Goal: Task Accomplishment & Management: Use online tool/utility

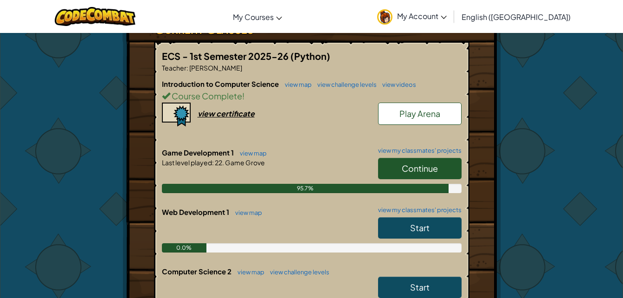
scroll to position [173, 0]
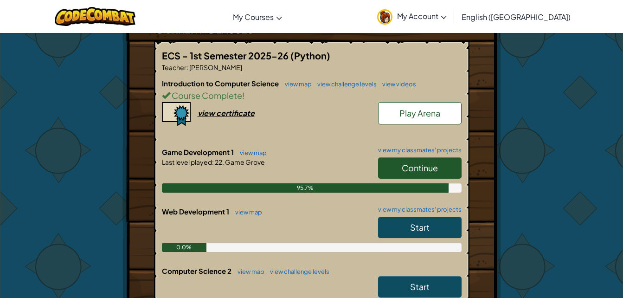
click at [403, 171] on span "Continue" at bounding box center [420, 167] width 36 height 11
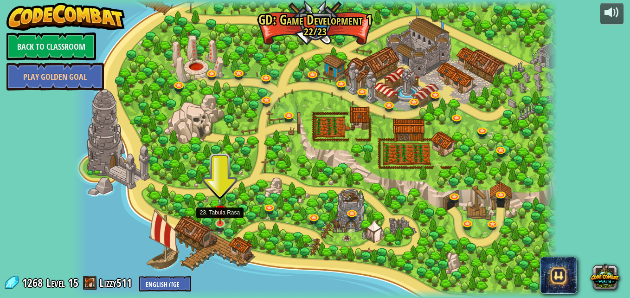
click at [221, 223] on img at bounding box center [220, 210] width 12 height 27
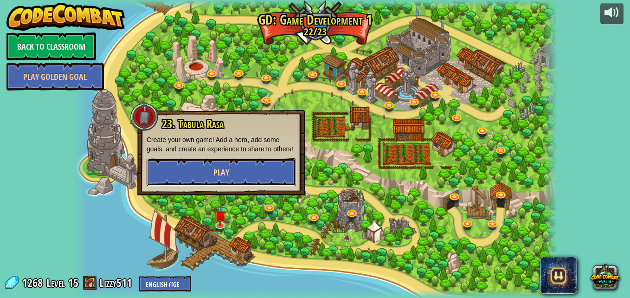
click at [241, 170] on button "Play" at bounding box center [221, 172] width 149 height 28
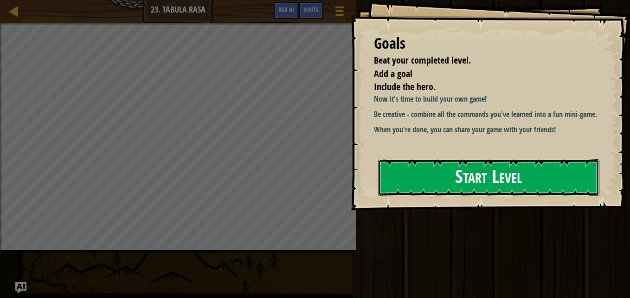
click at [448, 171] on button "Start Level" at bounding box center [488, 177] width 221 height 37
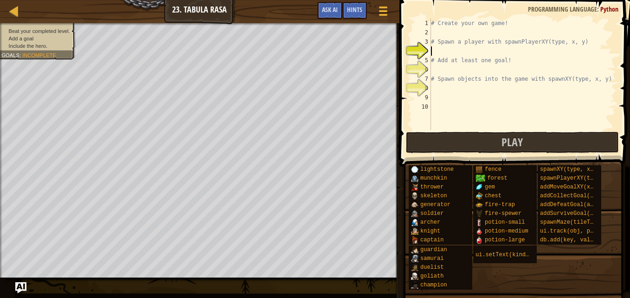
click at [440, 54] on div "# Create your own game! # Spawn a player with spawnPlayerXY(type, x, y) # Add a…" at bounding box center [522, 84] width 187 height 130
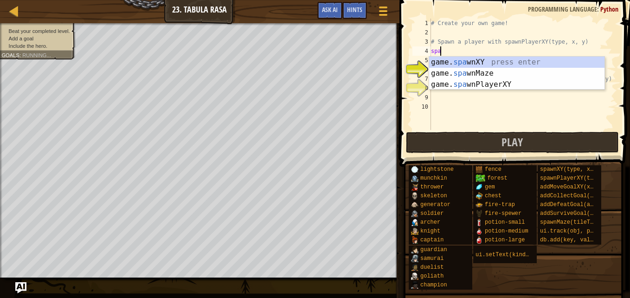
scroll to position [4, 0]
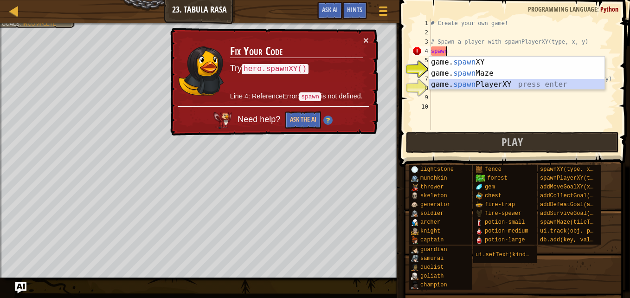
click at [499, 82] on div "game. spawn XY press enter game. spawn Maze press enter game. spawn PlayerXY pr…" at bounding box center [516, 85] width 175 height 56
type textarea "player = game.spawnPlayerXY("captain", 36, 30)"
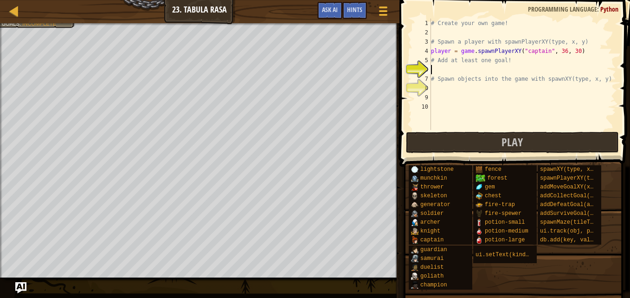
click at [497, 72] on div "# Create your own game! # Spawn a player with spawnPlayerXY(type, x, y) player …" at bounding box center [522, 84] width 187 height 130
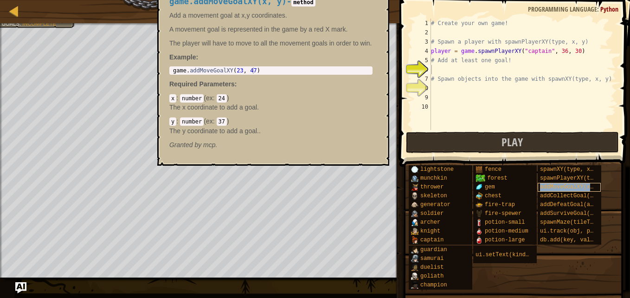
click at [586, 186] on span "addMoveGoalXY(x, y)" at bounding box center [572, 187] width 64 height 6
click at [587, 187] on span "addMoveGoalXY(x, y)" at bounding box center [572, 187] width 64 height 6
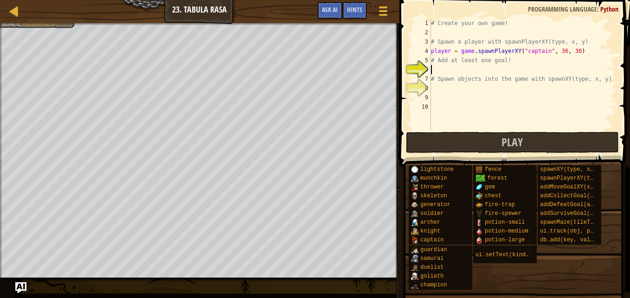
click at [473, 73] on div "# Create your own game! # Spawn a player with spawnPlayerXY(type, x, y) player …" at bounding box center [522, 84] width 187 height 130
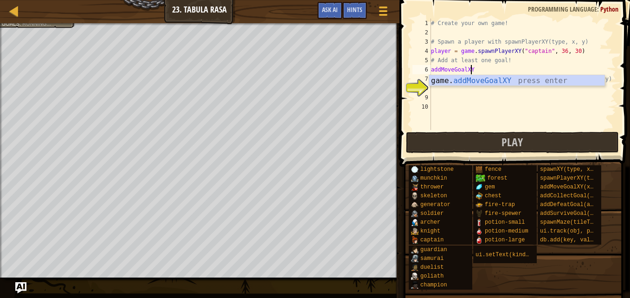
scroll to position [4, 3]
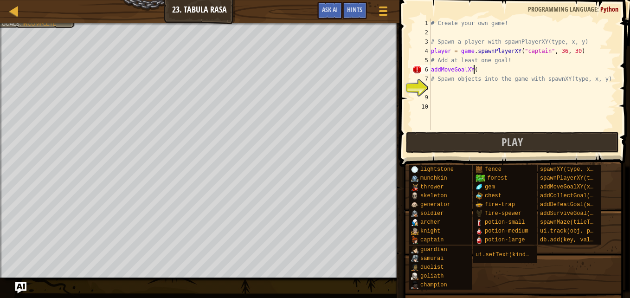
type textarea "addMoveGoalXY()"
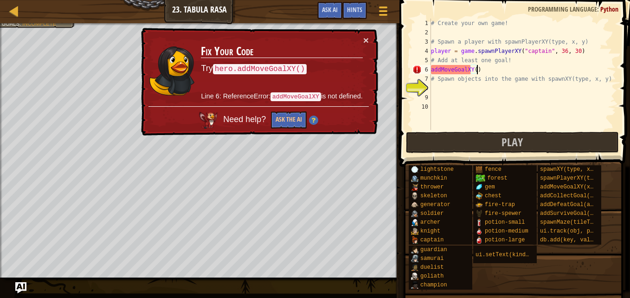
click at [484, 100] on div "# Create your own game! # Spawn a player with spawnPlayerXY(type, x, y) player …" at bounding box center [522, 84] width 187 height 130
click at [473, 71] on div "# Create your own game! # Spawn a player with spawnPlayerXY(type, x, y) player …" at bounding box center [522, 84] width 187 height 130
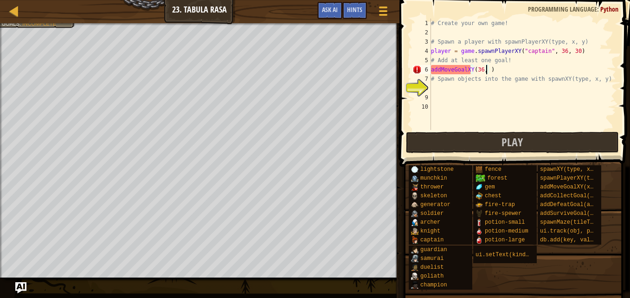
scroll to position [4, 5]
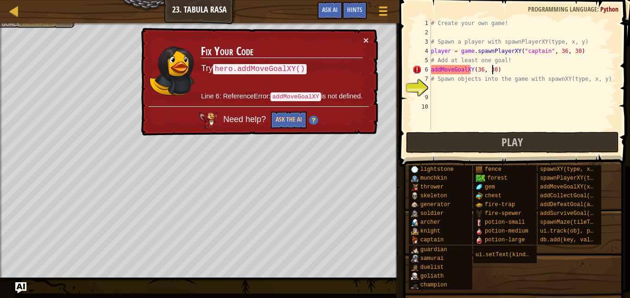
click at [431, 69] on div "# Create your own game! # Spawn a player with spawnPlayerXY(type, x, y) player …" at bounding box center [522, 84] width 187 height 130
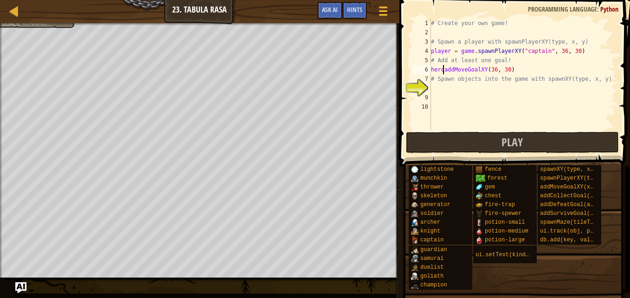
scroll to position [4, 1]
type textarea "hero.addMoveGoalXY(36, 30)"
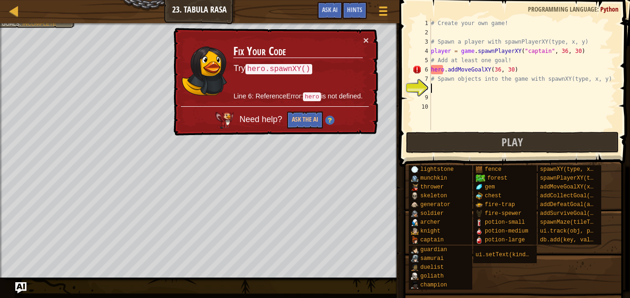
click at [489, 89] on div "# Create your own game! # Spawn a player with spawnPlayerXY(type, x, y) player …" at bounding box center [522, 84] width 187 height 130
click at [443, 71] on div "# Create your own game! # Spawn a player with spawnPlayerXY(type, x, y) player …" at bounding box center [522, 84] width 187 height 130
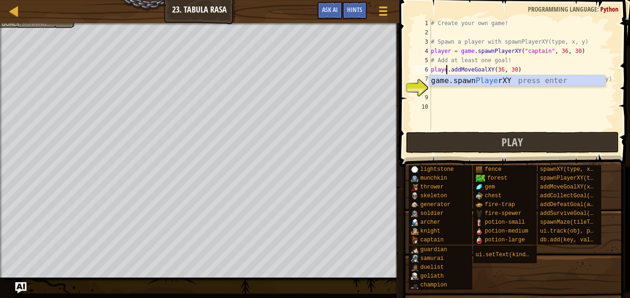
type textarea "player.addMoveGoalXY(36, 30)"
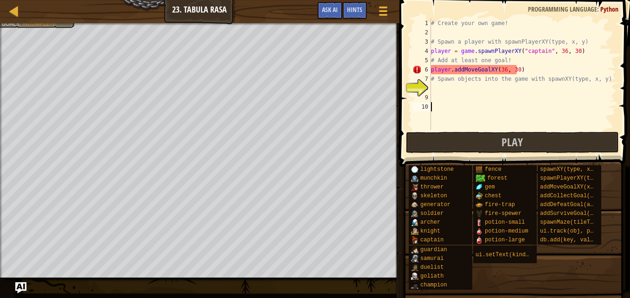
click at [442, 103] on div "# Create your own game! # Spawn a player with spawnPlayerXY(type, x, y) player …" at bounding box center [522, 84] width 187 height 130
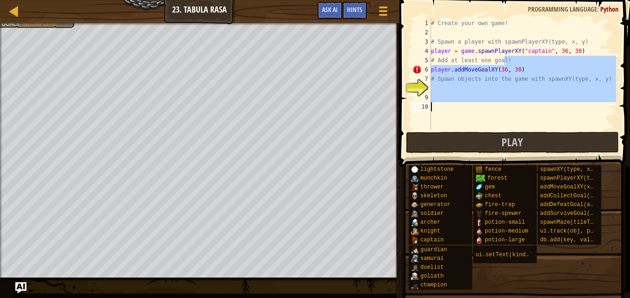
click at [270, 104] on div "Map Game Development 1 23. Tabula Rasa Game Menu Done Hints Ask AI 1 הההההההההה…" at bounding box center [315, 149] width 630 height 298
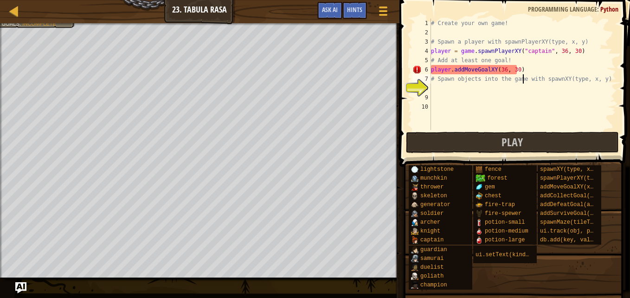
click at [521, 75] on div "# Create your own game! # Spawn a player with spawnPlayerXY(type, x, y) player …" at bounding box center [522, 84] width 187 height 130
click at [521, 68] on div "# Create your own game! # Spawn a player with spawnPlayerXY(type, x, y) player …" at bounding box center [522, 84] width 187 height 130
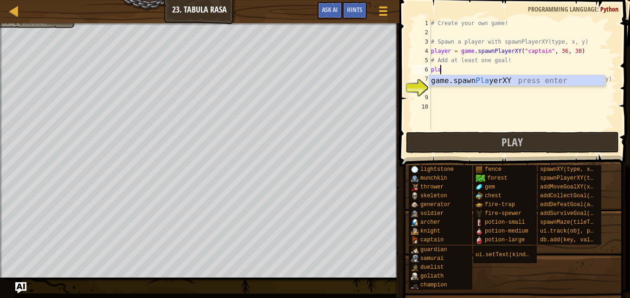
type textarea "p"
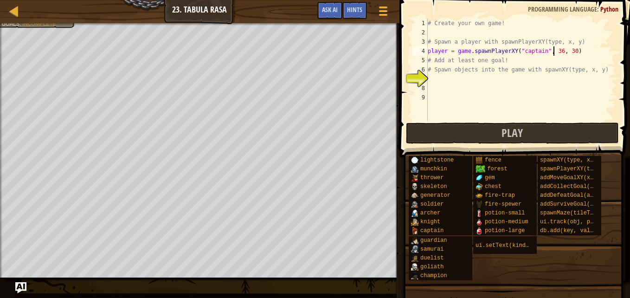
click at [554, 51] on div "# Create your own game! # Spawn a player with spawnPlayerXY(type, x, y) player …" at bounding box center [521, 79] width 190 height 121
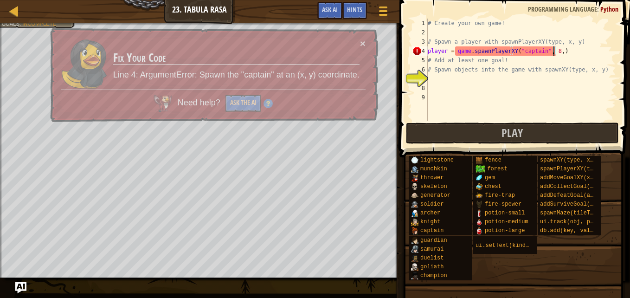
type textarea "player = game.spawnPlayerXY("captain", 8, 9)"
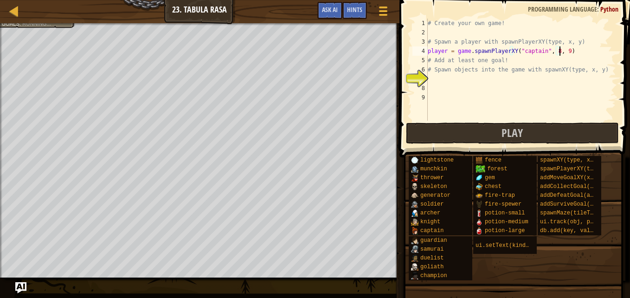
scroll to position [4, 11]
click at [434, 80] on div "# Create your own game! # Spawn a player with spawnPlayerXY(type, x, y) player …" at bounding box center [521, 79] width 190 height 121
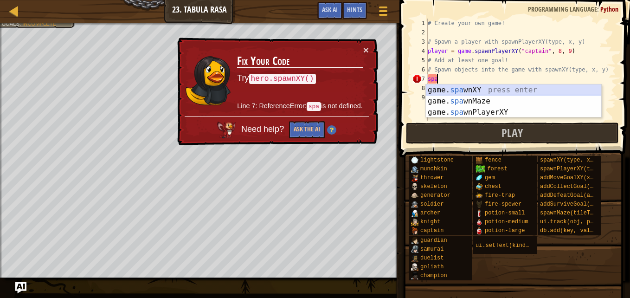
click at [460, 90] on div "game. spa wnXY press enter game. spa wnMaze press enter game. spa wnPlayerXY pr…" at bounding box center [513, 112] width 175 height 56
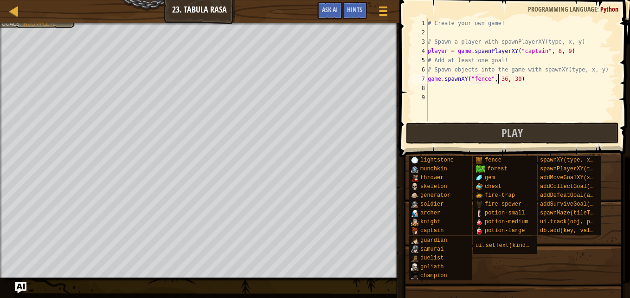
click at [497, 77] on div "# Create your own game! # Spawn a player with spawnPlayerXY(type, x, y) player …" at bounding box center [521, 79] width 190 height 121
click at [509, 79] on div "# Create your own game! # Spawn a player with spawnPlayerXY(type, x, y) player …" at bounding box center [521, 79] width 190 height 121
drag, startPoint x: 509, startPoint y: 79, endPoint x: 504, endPoint y: 79, distance: 5.6
click at [504, 79] on div "# Create your own game! # Spawn a player with spawnPlayerXY(type, x, y) player …" at bounding box center [521, 79] width 190 height 121
type textarea "game.spawnXY("fence", 6, 26)"
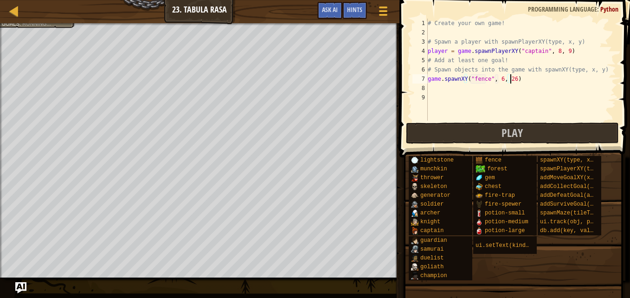
scroll to position [4, 6]
click at [456, 91] on div "# Create your own game! # Spawn a player with spawnPlayerXY(type, x, y) player …" at bounding box center [521, 79] width 190 height 121
drag, startPoint x: 527, startPoint y: 79, endPoint x: 402, endPoint y: 78, distance: 124.8
click at [402, 78] on div "1 2 3 4 5 6 7 8 9 # Create your own game! # Spawn a player with spawnPlayerXY(t…" at bounding box center [513, 97] width 233 height 185
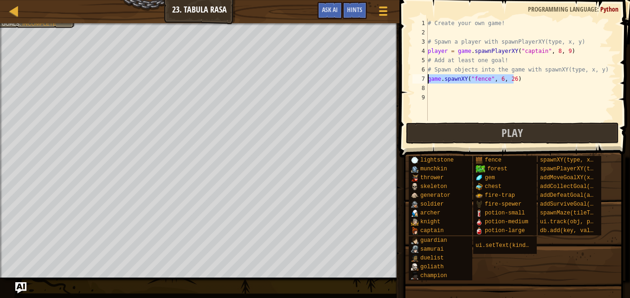
type textarea "game.spawnXY("fence", 6, 26)"
click at [448, 93] on div "# Create your own game! # Spawn a player with spawnPlayerXY(type, x, y) player …" at bounding box center [521, 79] width 190 height 121
click at [436, 92] on div "# Create your own game! # Spawn a player with spawnPlayerXY(type, x, y) player …" at bounding box center [521, 79] width 190 height 121
paste textarea "game.spawnXY("fence", 6, 26)"
type textarea "game.spawnXY("fence", 6, 26)"
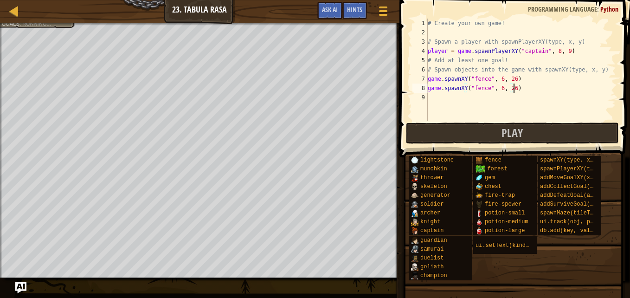
click at [434, 98] on div "# Create your own game! # Spawn a player with spawnPlayerXY(type, x, y) player …" at bounding box center [521, 79] width 190 height 121
paste textarea "game.spawnXY("fence", 6, 26)"
type textarea "game.spawnXY("fence", 6, 26)"
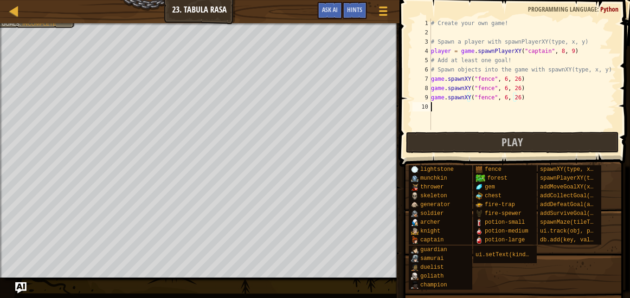
click at [444, 106] on div "# Create your own game! # Spawn a player with spawnPlayerXY(type, x, y) player …" at bounding box center [522, 84] width 187 height 130
paste textarea "game.spawnXY("fence", 6, 26)"
type textarea "game.spawnXY("fence", 6, 26)"
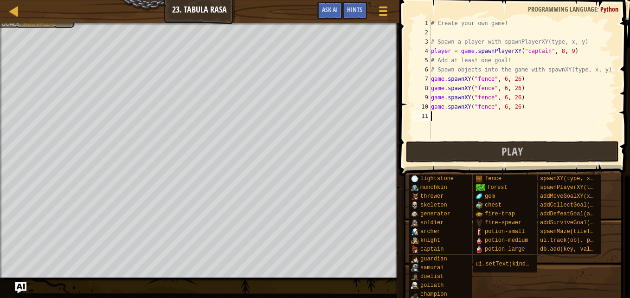
click at [447, 116] on div "# Create your own game! # Spawn a player with spawnPlayerXY(type, x, y) player …" at bounding box center [522, 88] width 187 height 139
paste textarea "game.spawnXY("fence", 6, 26)"
type textarea "game.spawnXY("fence", 6, 26)"
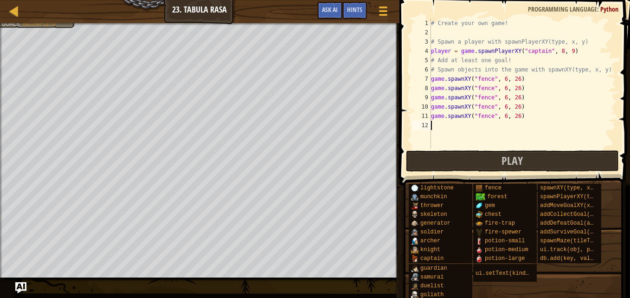
click at [441, 128] on div "# Create your own game! # Spawn a player with spawnPlayerXY(type, x, y) player …" at bounding box center [522, 93] width 187 height 148
paste textarea "game.spawnXY("fence", 6, 26)"
click at [514, 89] on div "# Create your own game! # Spawn a player with spawnPlayerXY(type, x, y) player …" at bounding box center [522, 93] width 187 height 148
click at [502, 89] on div "# Create your own game! # Spawn a player with spawnPlayerXY(type, x, y) player …" at bounding box center [522, 93] width 187 height 148
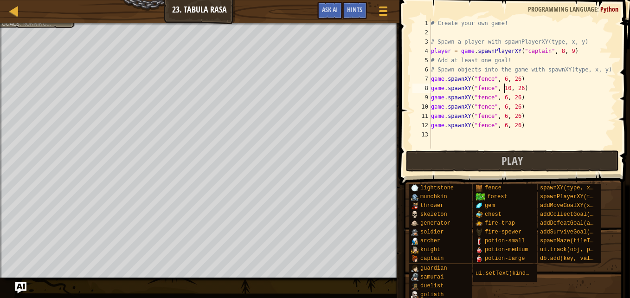
scroll to position [4, 6]
click at [498, 98] on div "# Create your own game! # Spawn a player with spawnPlayerXY(type, x, y) player …" at bounding box center [522, 93] width 187 height 148
click at [498, 108] on div "# Create your own game! # Spawn a player with spawnPlayerXY(type, x, y) player …" at bounding box center [522, 93] width 187 height 148
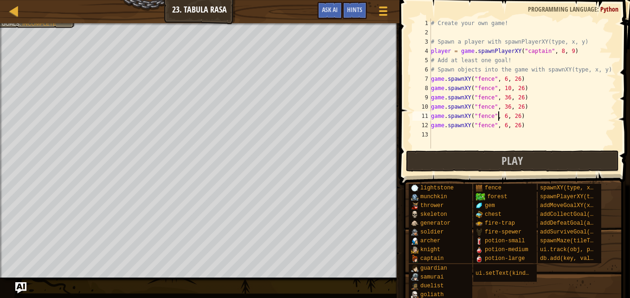
click at [498, 117] on div "# Create your own game! # Spawn a player with spawnPlayerXY(type, x, y) player …" at bounding box center [522, 93] width 187 height 148
click at [498, 125] on div "# Create your own game! # Spawn a player with spawnPlayerXY(type, x, y) player …" at bounding box center [522, 93] width 187 height 148
click at [504, 88] on div "# Create your own game! # Spawn a player with spawnPlayerXY(type, x, y) player …" at bounding box center [522, 93] width 187 height 148
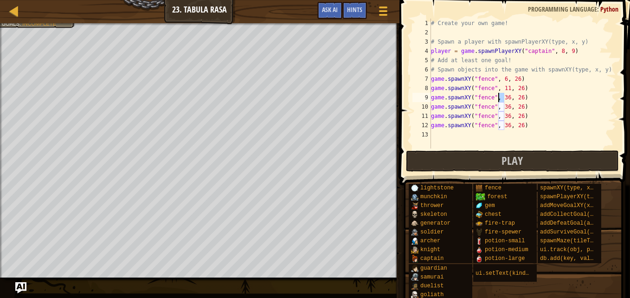
drag, startPoint x: 504, startPoint y: 97, endPoint x: 497, endPoint y: 97, distance: 7.0
click at [497, 97] on div "# Create your own game! # Spawn a player with spawnPlayerXY(type, x, y) player …" at bounding box center [522, 93] width 187 height 148
drag, startPoint x: 504, startPoint y: 106, endPoint x: 499, endPoint y: 106, distance: 5.6
click at [499, 106] on div "# Create your own game! # Spawn a player with spawnPlayerXY(type, x, y) player …" at bounding box center [522, 93] width 187 height 148
drag, startPoint x: 504, startPoint y: 115, endPoint x: 496, endPoint y: 116, distance: 7.9
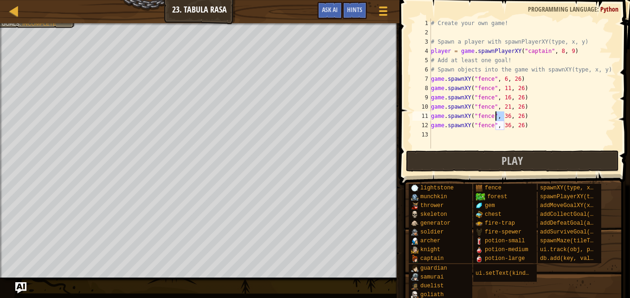
click at [496, 116] on div "# Create your own game! # Spawn a player with spawnPlayerXY(type, x, y) player …" at bounding box center [522, 93] width 187 height 148
click at [495, 115] on div "# Create your own game! # Spawn a player with spawnPlayerXY(type, x, y) player …" at bounding box center [522, 93] width 187 height 148
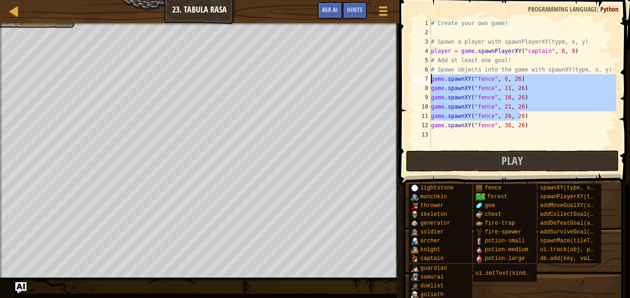
drag, startPoint x: 529, startPoint y: 116, endPoint x: 427, endPoint y: 74, distance: 109.9
click at [427, 74] on div "game.spawnXY("fence", 26, 26) 1 2 3 4 5 6 7 8 9 10 11 12 13 # Create your own g…" at bounding box center [514, 84] width 206 height 130
type textarea "game.spawnXY("fence", 6, 26) game.spawnXY("fence", 11, 26)"
click at [450, 135] on div "# Create your own game! # Spawn a player with spawnPlayerXY(type, x, y) player …" at bounding box center [522, 93] width 187 height 148
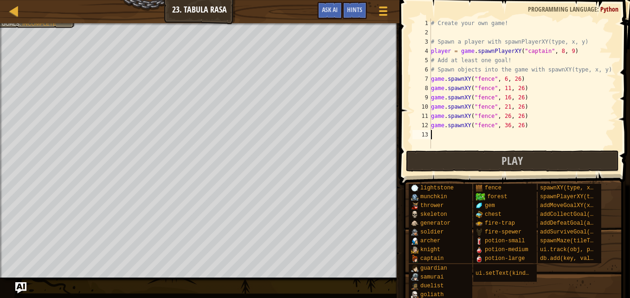
scroll to position [4, 0]
paste textarea "game.spawnXY("fence", 26, 26)"
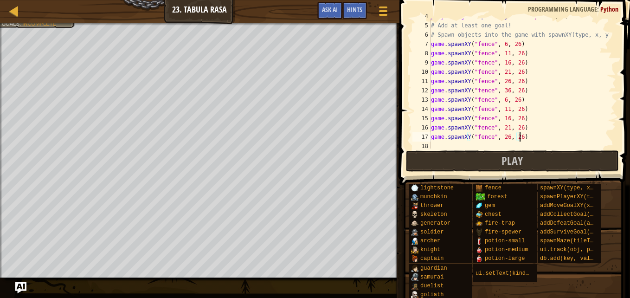
scroll to position [37, 0]
click at [500, 98] on div "# Add at least one goal! # Spawn objects into the game with spawnXY(type, x, y)…" at bounding box center [519, 93] width 180 height 148
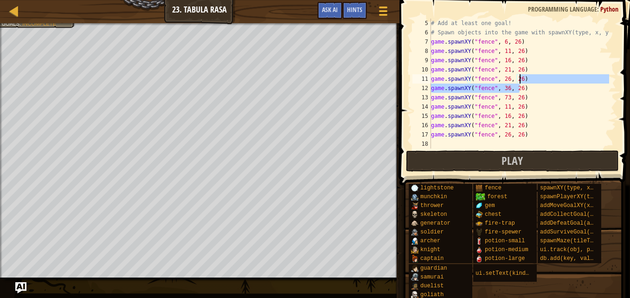
drag, startPoint x: 529, startPoint y: 87, endPoint x: 521, endPoint y: 80, distance: 10.9
click at [521, 80] on div "# Add at least one goal! # Spawn objects into the game with spawnXY(type, x, y)…" at bounding box center [519, 93] width 180 height 148
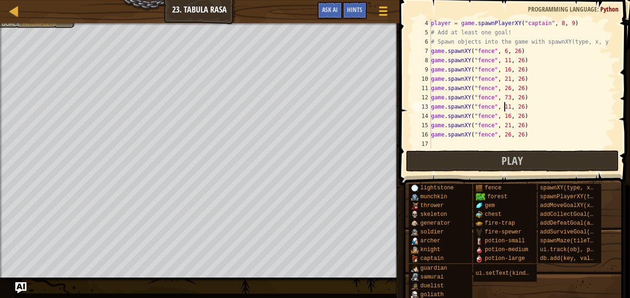
click at [504, 107] on div "player = game . spawnPlayerXY ( "captain" , 8 , 9 ) # Add at least one goal! # …" at bounding box center [519, 93] width 180 height 148
click at [504, 115] on div "player = game . spawnPlayerXY ( "captain" , 8 , 9 ) # Add at least one goal! # …" at bounding box center [519, 93] width 180 height 148
click at [503, 125] on div "player = game . spawnPlayerXY ( "captain" , 8 , 9 ) # Add at least one goal! # …" at bounding box center [519, 93] width 180 height 148
click at [503, 136] on div "player = game . spawnPlayerXY ( "captain" , 8 , 9 ) # Add at least one goal! # …" at bounding box center [519, 93] width 180 height 148
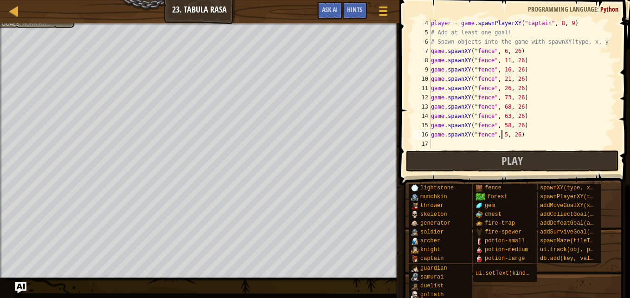
type textarea "game.spawnXY("fence", 53, 26)"
click at [438, 142] on div "player = game . spawnPlayerXY ( "captain" , 8 , 9 ) # Add at least one goal! # …" at bounding box center [519, 93] width 180 height 148
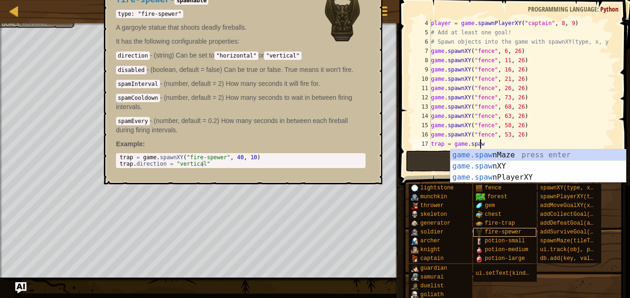
scroll to position [4, 4]
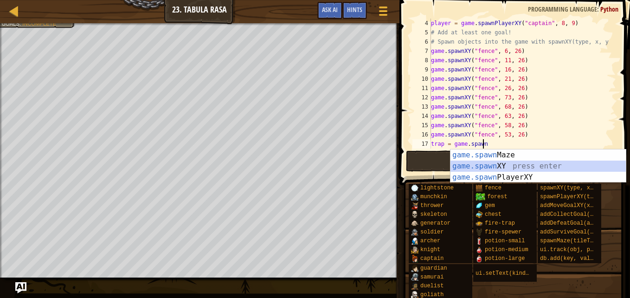
click at [507, 165] on div "game.spawn Maze press enter game.spawn XY press enter game.spawn PlayerXY press…" at bounding box center [537, 177] width 175 height 56
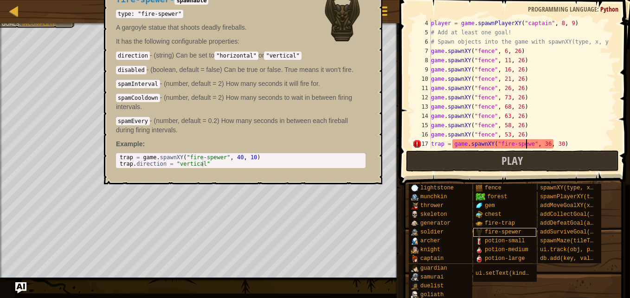
scroll to position [4, 8]
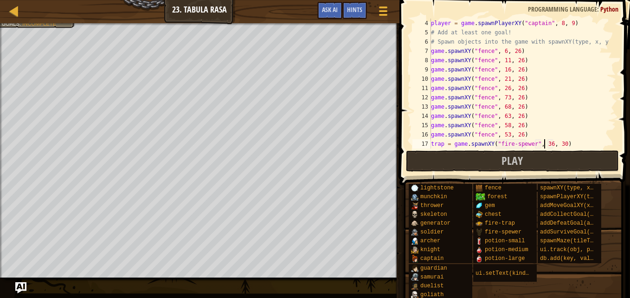
click at [544, 145] on div "player = game . spawnPlayerXY ( "captain" , 8 , 9 ) # Add at least one goal! # …" at bounding box center [519, 93] width 180 height 148
type textarea "trap = game.spawnXY("fire-spewer", 6, 30)"
click at [539, 162] on button "Play" at bounding box center [512, 160] width 213 height 21
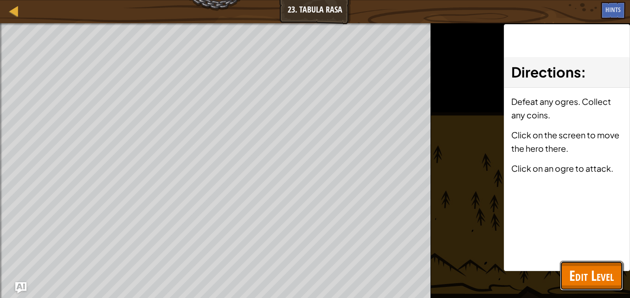
click at [579, 266] on span "Edit Level" at bounding box center [591, 275] width 45 height 19
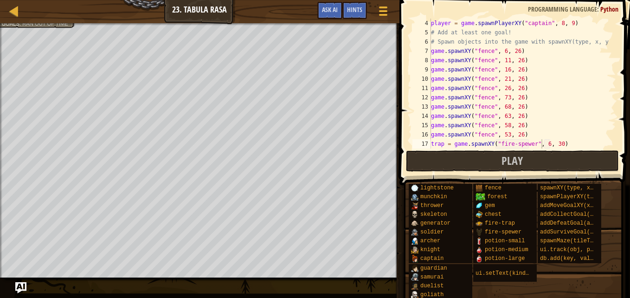
scroll to position [37, 0]
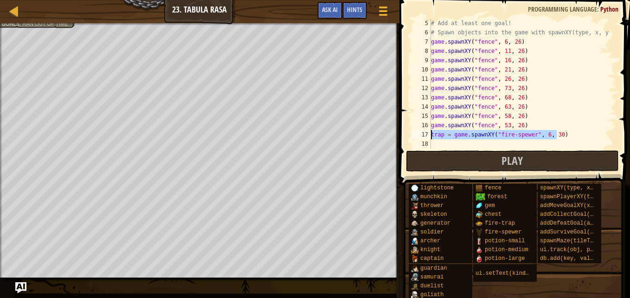
drag, startPoint x: 558, startPoint y: 136, endPoint x: 425, endPoint y: 137, distance: 132.7
click at [425, 137] on div "trap = game.spawnXY("fire-spewer", 6, 30) 5 6 7 8 9 10 11 12 13 14 15 16 17 18 …" at bounding box center [514, 84] width 206 height 130
click at [433, 142] on div "# Add at least one goal! # Spawn objects into the game with spawnXY(type, x, y)…" at bounding box center [519, 93] width 180 height 148
paste textarea "trap = game.spawnXY("fire-spewer", 6, 30)"
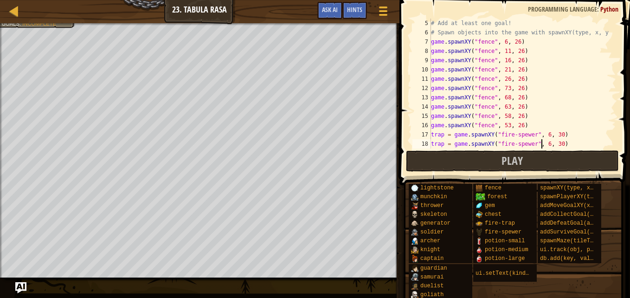
click at [541, 144] on div "# Add at least one goal! # Spawn objects into the game with spawnXY(type, x, y)…" at bounding box center [519, 93] width 180 height 148
click at [575, 92] on div "# Add at least one goal! # Spawn objects into the game with spawnXY(type, x, y)…" at bounding box center [519, 93] width 180 height 148
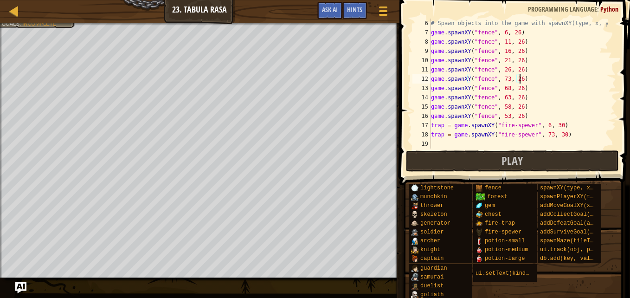
scroll to position [46, 0]
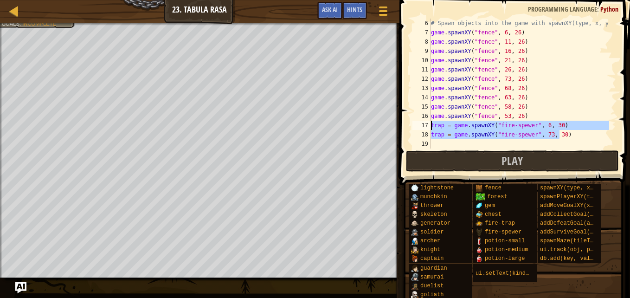
drag, startPoint x: 566, startPoint y: 135, endPoint x: 420, endPoint y: 122, distance: 146.7
click at [420, 122] on div "game.spawnXY("fence", 73, 26) 6 7 8 9 10 11 12 13 14 15 16 17 18 19 # Spawn obj…" at bounding box center [514, 84] width 206 height 130
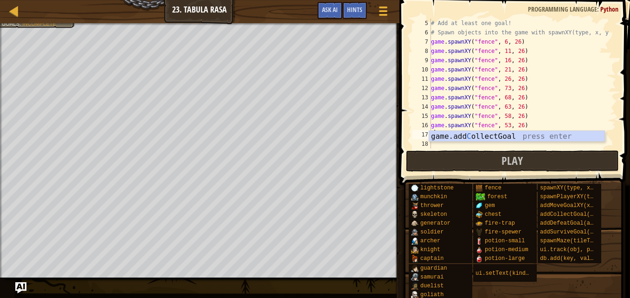
scroll to position [37, 0]
type textarea "trap = game.spawnXY("fire-spewer", 6, 30) trap = game.spawnXY("fire-spewer", 73…"
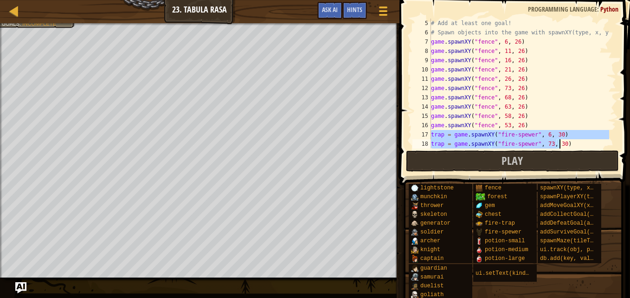
scroll to position [46, 0]
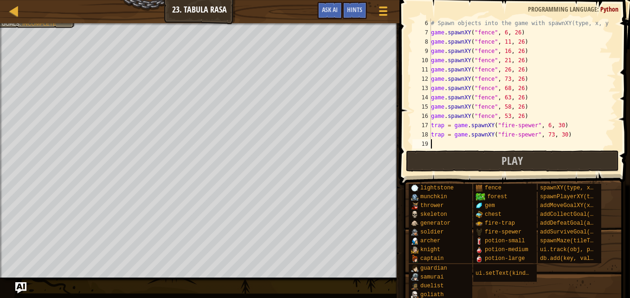
click at [456, 145] on div "# Spawn objects into the game with spawnXY(type, x, y) game . spawnXY ( "fence"…" at bounding box center [519, 93] width 180 height 148
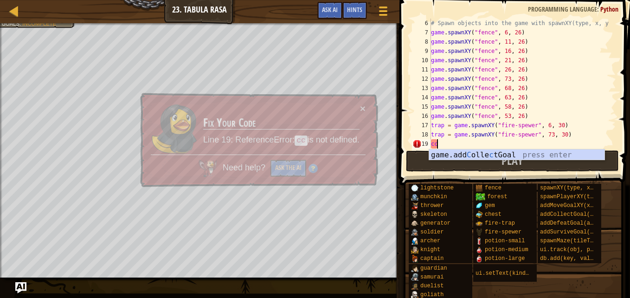
type textarea "c"
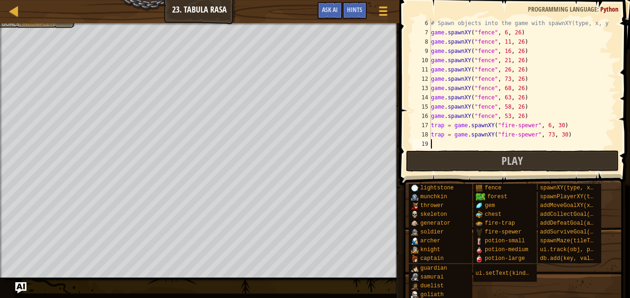
type textarea "c"
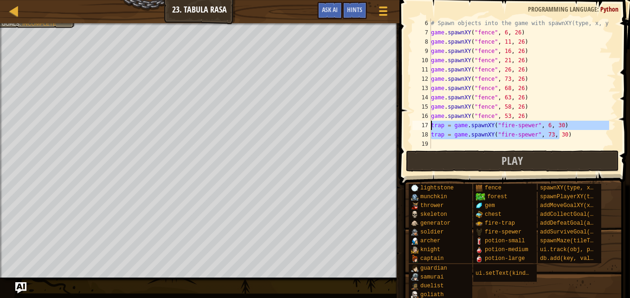
drag, startPoint x: 572, startPoint y: 135, endPoint x: 409, endPoint y: 122, distance: 163.4
click at [409, 122] on div "6 7 8 9 10 11 12 13 14 15 16 17 18 19 20 # Spawn objects into the game with spa…" at bounding box center [513, 111] width 233 height 212
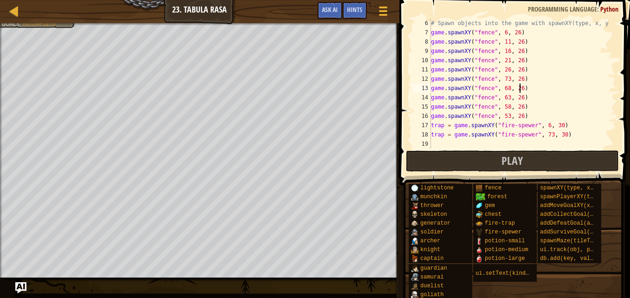
click at [550, 86] on div "# Spawn objects into the game with spawnXY(type, x, y) game . spawnXY ( "fence"…" at bounding box center [519, 93] width 180 height 148
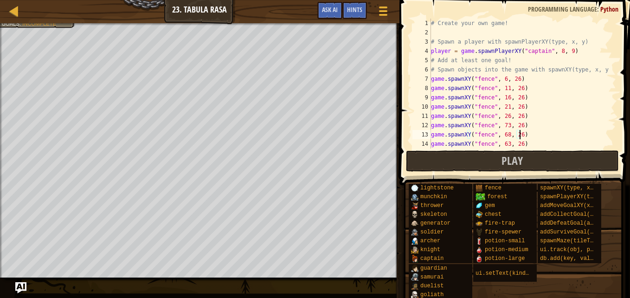
scroll to position [0, 0]
click at [518, 61] on div "# Create your own game! # Spawn a player with spawnPlayerXY(type, x, y) player …" at bounding box center [519, 93] width 180 height 148
type textarea "# Add at least one goal!"
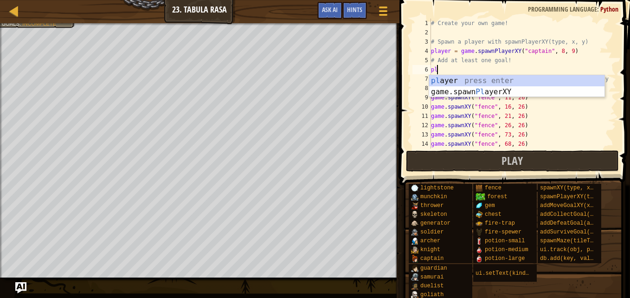
scroll to position [4, 0]
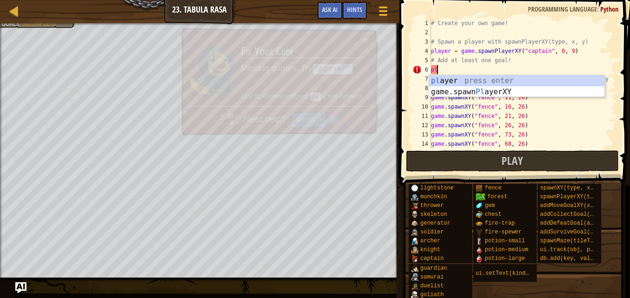
type textarea "p"
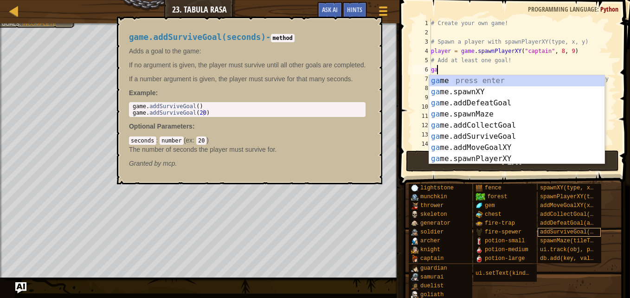
scroll to position [4, 0]
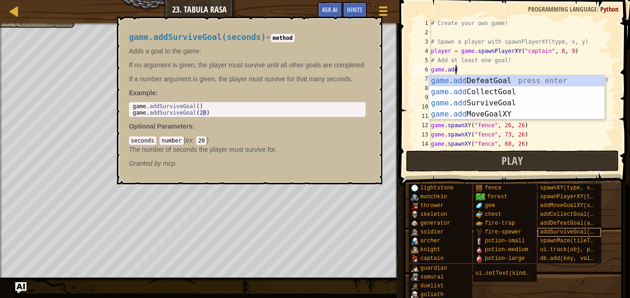
type textarea "game.add"
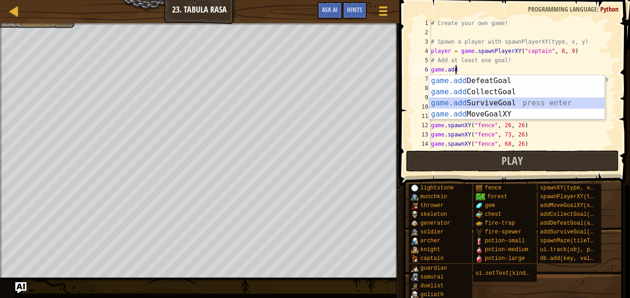
click at [513, 104] on div "game.add DefeatGoal press enter game.add CollectGoal press enter game.add Survi…" at bounding box center [516, 108] width 175 height 67
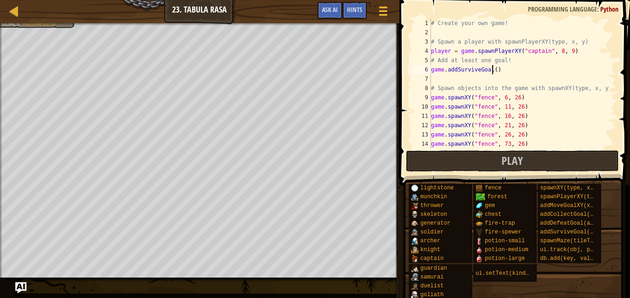
click at [492, 67] on div "# Create your own game! # Spawn a player with spawnPlayerXY(type, x, y) player …" at bounding box center [519, 93] width 180 height 148
click at [431, 87] on div "# Create your own game! # Spawn a player with spawnPlayerXY(type, x, y) player …" at bounding box center [519, 93] width 180 height 148
type textarea "# Spawn objects into the game with spawnXY(type, x, y)"
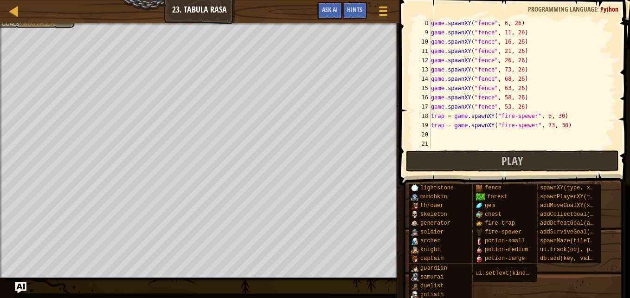
scroll to position [65, 0]
click at [442, 135] on div "game . spawnXY ( "fence" , 6 , 26 ) game . spawnXY ( "fence" , 11 , 26 ) game .…" at bounding box center [519, 93] width 180 height 148
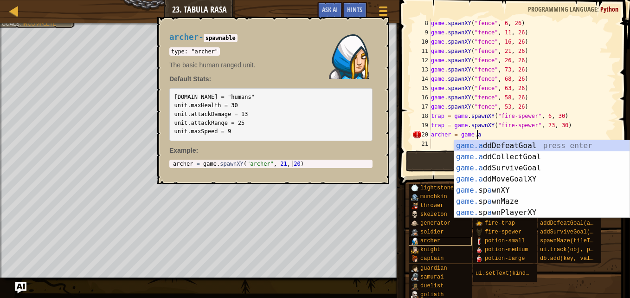
scroll to position [4, 3]
type textarea "[PERSON_NAME] = game.ap"
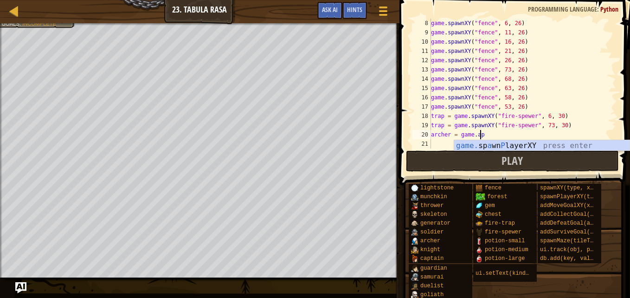
click at [498, 139] on div "game . spawnXY ( "fence" , 6 , 26 ) game . spawnXY ( "fence" , 11 , 26 ) game .…" at bounding box center [519, 93] width 180 height 148
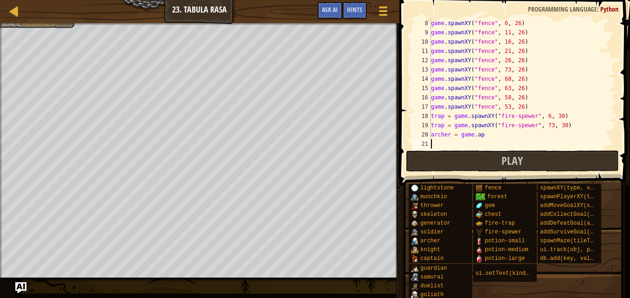
scroll to position [4, 0]
click at [483, 134] on div "game . spawnXY ( "fence" , 6 , 26 ) game . spawnXY ( "fence" , 11 , 26 ) game .…" at bounding box center [519, 93] width 180 height 148
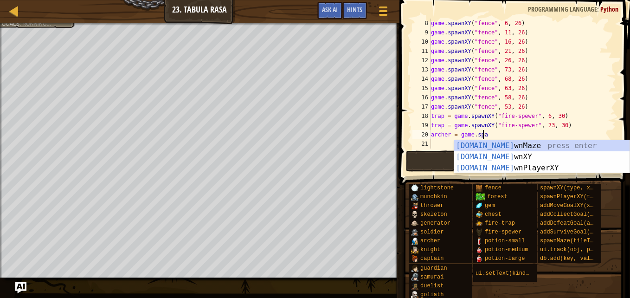
scroll to position [4, 4]
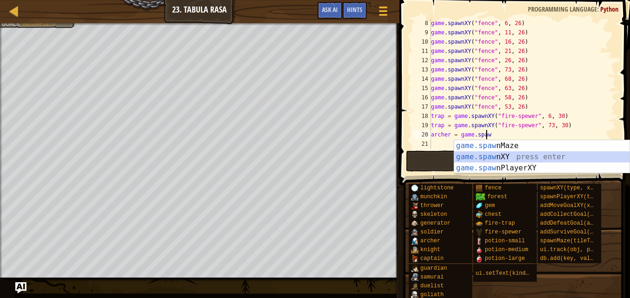
click at [502, 158] on div "game.[PERSON_NAME] nMaze press enter game.[PERSON_NAME] nXY press enter game.[P…" at bounding box center [541, 168] width 175 height 56
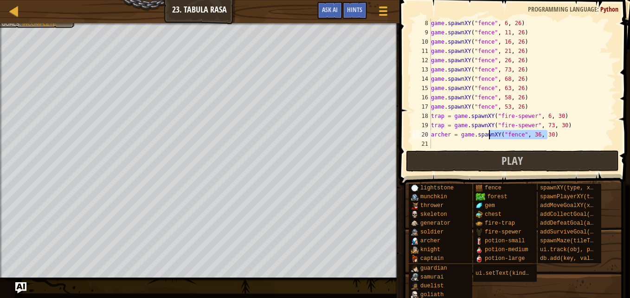
drag, startPoint x: 553, startPoint y: 133, endPoint x: 488, endPoint y: 135, distance: 64.5
click at [488, 135] on div "game . spawnXY ( "fence" , 6 , 26 ) game . spawnXY ( "fence" , 11 , 26 ) game .…" at bounding box center [519, 93] width 180 height 148
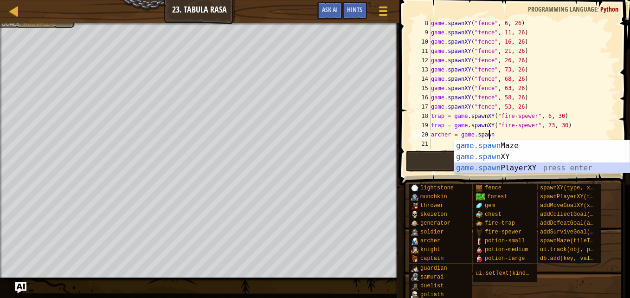
click at [524, 166] on div "game.spawn Maze press enter game.spawn XY press enter game.spawn PlayerXY press…" at bounding box center [541, 168] width 175 height 56
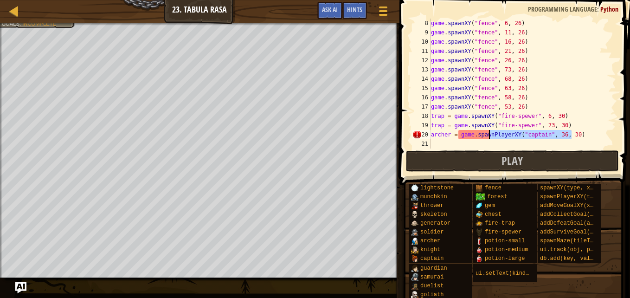
drag, startPoint x: 581, startPoint y: 135, endPoint x: 488, endPoint y: 134, distance: 92.8
click at [488, 134] on div "game . spawnXY ( "fence" , 6 , 26 ) game . spawnXY ( "fence" , 11 , 26 ) game .…" at bounding box center [519, 93] width 180 height 148
type textarea "[PERSON_NAME] = game.spawnXY("[PERSON_NAME]", 8, 9)"
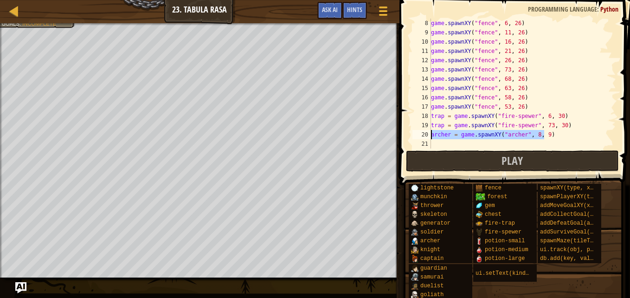
drag, startPoint x: 557, startPoint y: 134, endPoint x: 405, endPoint y: 135, distance: 152.2
click at [405, 135] on div "8 9 10 11 12 13 14 15 16 17 18 19 20 21 22 game . spawnXY ( "fence" , 6 , 26 ) …" at bounding box center [513, 111] width 233 height 212
type textarea "[PERSON_NAME] = game.spawnXY("[PERSON_NAME]", 8, 9)"
click at [444, 141] on div "game . spawnXY ( "fence" , 6 , 26 ) game . spawnXY ( "fence" , 11 , 26 ) game .…" at bounding box center [519, 93] width 180 height 148
paste textarea "[PERSON_NAME] = game.spawnXY("[PERSON_NAME]", 8, 9)"
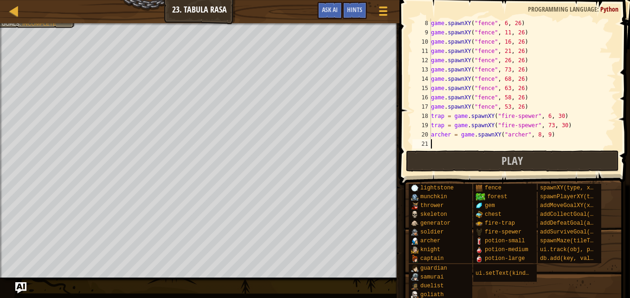
type textarea "[PERSON_NAME] = game.spawnXY("[PERSON_NAME]", 8, 9)"
click at [447, 141] on div "game . spawnXY ( "fence" , 11 , 26 ) game . spawnXY ( "fence" , 16 , 26 ) game …" at bounding box center [519, 93] width 180 height 148
paste textarea "[PERSON_NAME] = game.spawnXY("[PERSON_NAME]", 8, 9)"
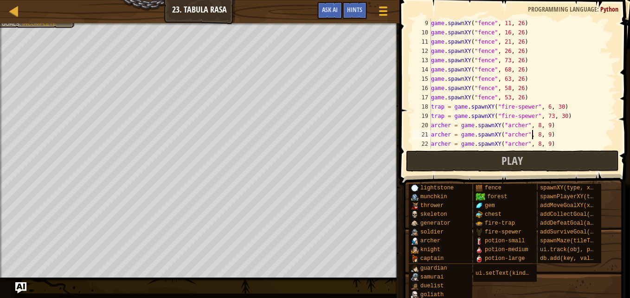
click at [531, 134] on div "game . spawnXY ( "fence" , 11 , 26 ) game . spawnXY ( "fence" , 16 , 26 ) game …" at bounding box center [519, 93] width 180 height 148
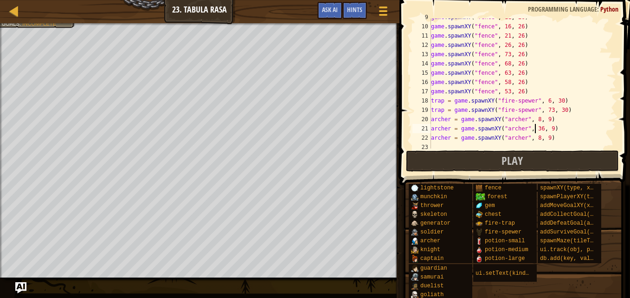
scroll to position [81, 0]
click at [531, 138] on div "game . spawnXY ( "fence" , 11 , 26 ) game . spawnXY ( "fence" , 16 , 26 ) game …" at bounding box center [519, 87] width 180 height 148
click at [535, 129] on div "game . spawnXY ( "fence" , 11 , 26 ) game . spawnXY ( "fence" , 16 , 26 ) game …" at bounding box center [519, 87] width 180 height 148
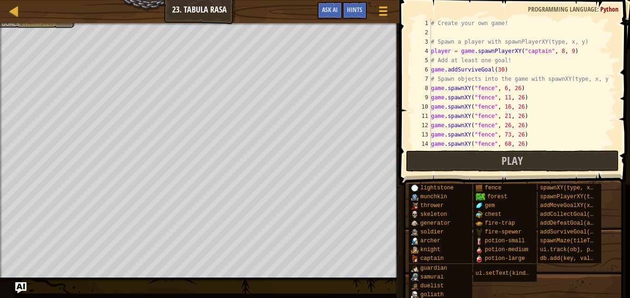
scroll to position [0, 0]
click at [562, 52] on div "# Create your own game! # Spawn a player with spawnPlayerXY(type, x, y) player …" at bounding box center [519, 93] width 180 height 148
click at [554, 51] on div "# Create your own game! # Spawn a player with spawnPlayerXY(type, x, y) player …" at bounding box center [519, 93] width 180 height 148
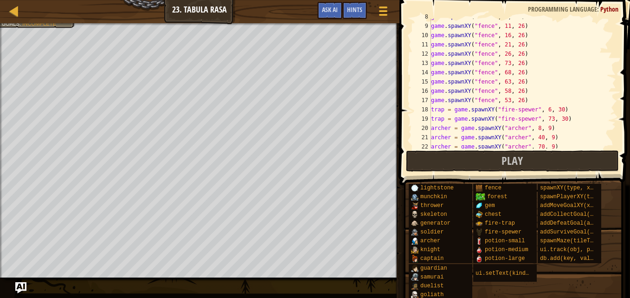
scroll to position [84, 0]
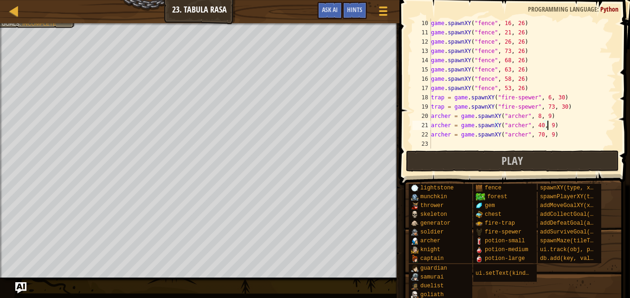
drag, startPoint x: 559, startPoint y: 127, endPoint x: 550, endPoint y: 126, distance: 8.9
click at [550, 126] on div "game . spawnXY ( "fence" , 16 , 26 ) game . spawnXY ( "fence" , 21 , 26 ) game …" at bounding box center [519, 93] width 180 height 148
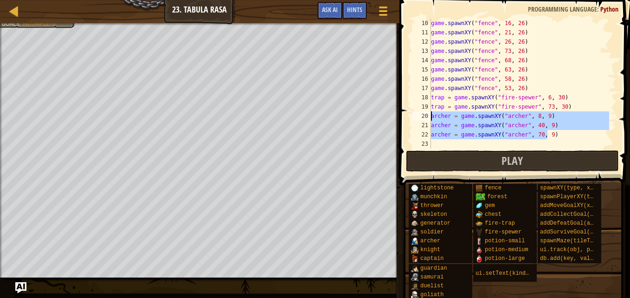
drag, startPoint x: 555, startPoint y: 134, endPoint x: 422, endPoint y: 116, distance: 134.7
click at [422, 116] on div "[PERSON_NAME] = game.spawnXY("[PERSON_NAME]", 40, 9) 10 11 12 13 14 15 16 17 18…" at bounding box center [514, 84] width 206 height 130
type textarea "[PERSON_NAME] = game.spawnXY("[PERSON_NAME]", 8, 9) [PERSON_NAME] = game.spawnX…"
click at [435, 144] on div "game . spawnXY ( "fence" , 16 , 26 ) game . spawnXY ( "fence" , 21 , 26 ) game …" at bounding box center [519, 93] width 180 height 148
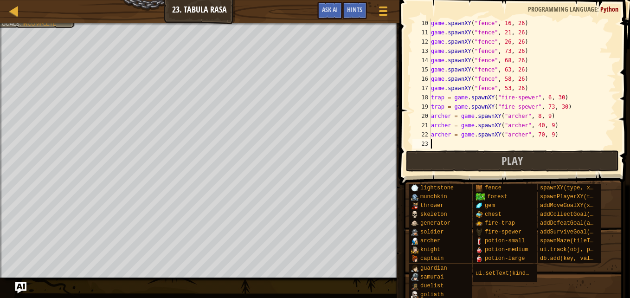
scroll to position [4, 0]
paste textarea "[PERSON_NAME] = game.spawnXY("[PERSON_NAME]", 8, 9)"
click at [533, 135] on div "game . spawnXY ( "fence" , 21 , 26 ) game . spawnXY ( "fence" , 26 , 26 ) game …" at bounding box center [519, 93] width 180 height 148
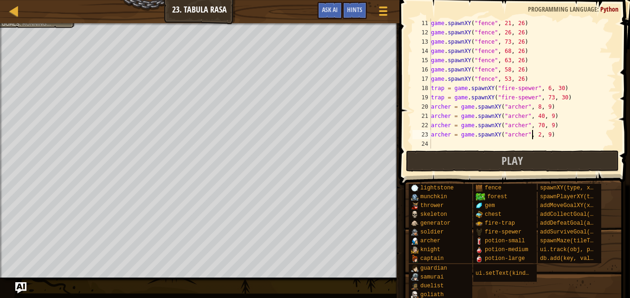
type textarea "[PERSON_NAME] = game.spawnXY("[PERSON_NAME]", 24, 9)"
drag, startPoint x: 558, startPoint y: 135, endPoint x: 420, endPoint y: 134, distance: 137.8
click at [420, 134] on div "[PERSON_NAME] = game.spawnXY("[PERSON_NAME]", 24, 9) 11 12 13 14 15 16 17 18 19…" at bounding box center [514, 84] width 206 height 130
click at [446, 142] on div "game . spawnXY ( "fence" , 21 , 26 ) game . spawnXY ( "fence" , 26 , 26 ) game …" at bounding box center [519, 93] width 180 height 148
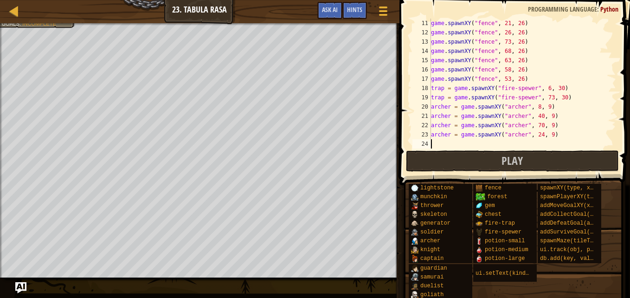
paste textarea "[PERSON_NAME] = game.spawnXY("[PERSON_NAME]", 24, 9)"
click at [534, 143] on div "game . spawnXY ( "fence" , 21 , 26 ) game . spawnXY ( "fence" , 26 , 26 ) game …" at bounding box center [519, 93] width 180 height 148
type textarea "[PERSON_NAME] = game.spawnXY("[PERSON_NAME]", 54, 9)"
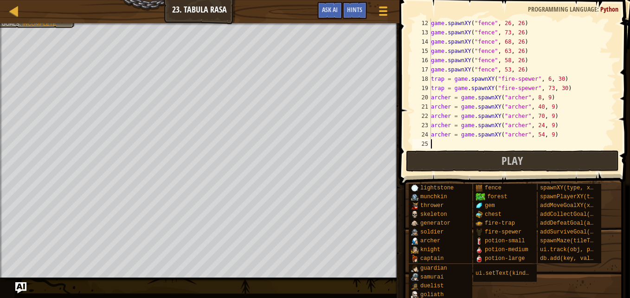
click at [436, 143] on div "game . spawnXY ( "fence" , 26 , 26 ) game . spawnXY ( "fence" , 73 , 26 ) game …" at bounding box center [519, 93] width 180 height 148
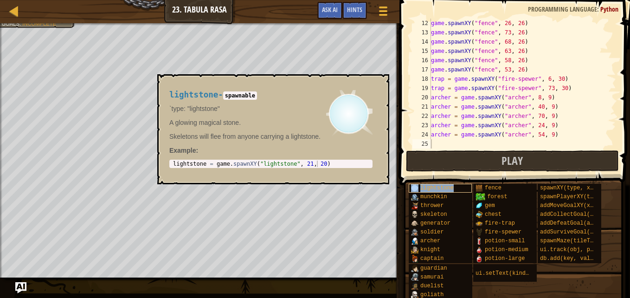
click at [438, 184] on div "lightstone" at bounding box center [440, 188] width 63 height 9
click at [457, 140] on div "game . spawnXY ( "fence" , 26 , 26 ) game . spawnXY ( "fence" , 73 , 26 ) game …" at bounding box center [519, 93] width 180 height 148
click at [453, 187] on div "lightstone" at bounding box center [440, 188] width 63 height 9
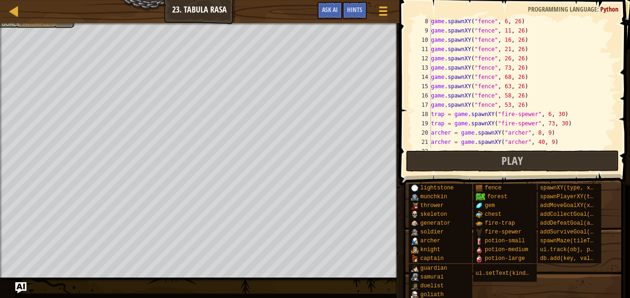
scroll to position [102, 0]
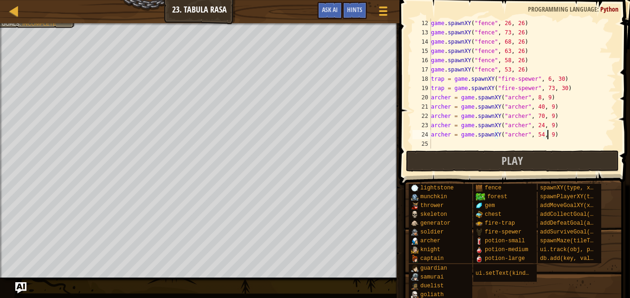
drag, startPoint x: 553, startPoint y: 132, endPoint x: 438, endPoint y: 105, distance: 117.4
drag, startPoint x: 438, startPoint y: 105, endPoint x: 565, endPoint y: 92, distance: 126.9
click at [565, 92] on div "game . spawnXY ( "fence" , 26 , 26 ) game . spawnXY ( "fence" , 73 , 26 ) game …" at bounding box center [519, 93] width 180 height 148
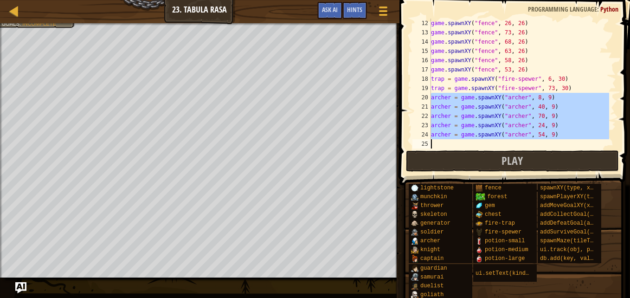
drag, startPoint x: 430, startPoint y: 99, endPoint x: 561, endPoint y: 135, distance: 136.5
click at [561, 135] on div "trap = game.spawnXY("fire-spewer", 73, 30) 12 13 14 15 16 17 18 19 20 21 22 23 …" at bounding box center [514, 84] width 206 height 130
type textarea "c"
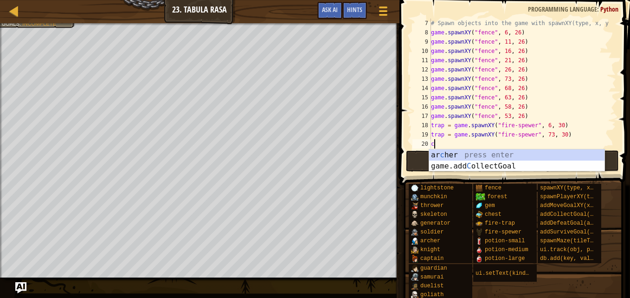
scroll to position [56, 0]
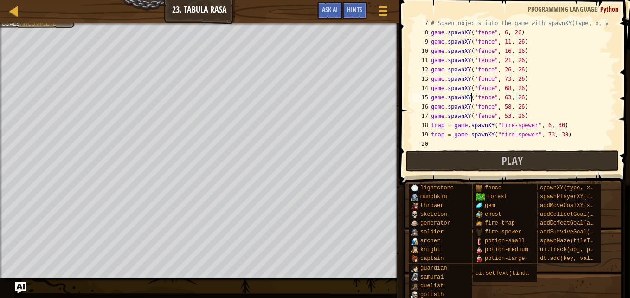
click at [471, 98] on div "# Spawn objects into the game with spawnXY(type, x, y) game . spawnXY ( "fence"…" at bounding box center [519, 93] width 180 height 148
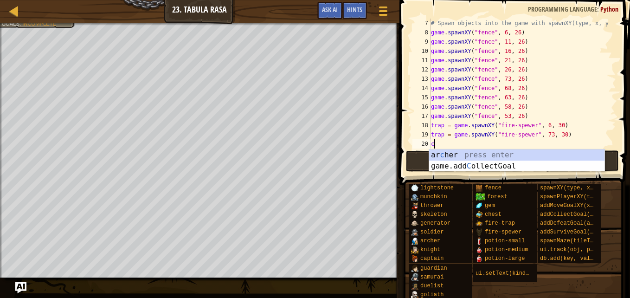
click at [565, 115] on div "# Spawn objects into the game with spawnXY(type, x, y) game . spawnXY ( "fence"…" at bounding box center [519, 93] width 180 height 148
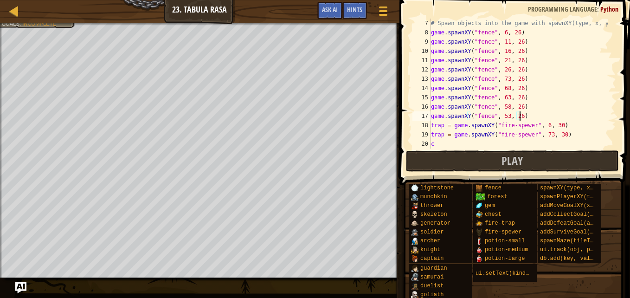
click at [451, 142] on div "# Spawn objects into the game with spawnXY(type, x, y) game . spawnXY ( "fence"…" at bounding box center [519, 93] width 180 height 148
type textarea "c"
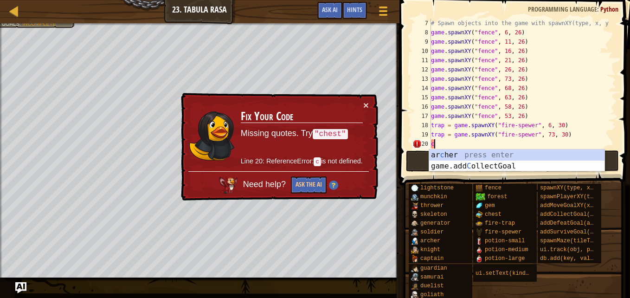
scroll to position [102, 0]
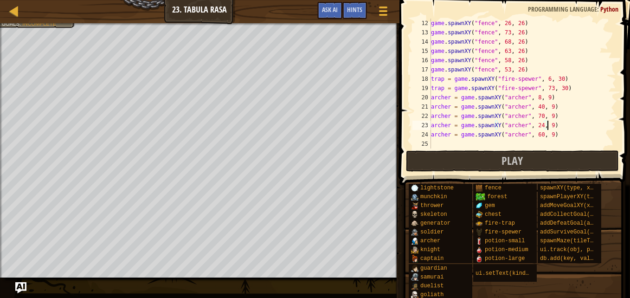
click at [565, 124] on div "game . spawnXY ( "fence" , 26 , 26 ) game . spawnXY ( "fence" , 73 , 26 ) game …" at bounding box center [519, 93] width 180 height 148
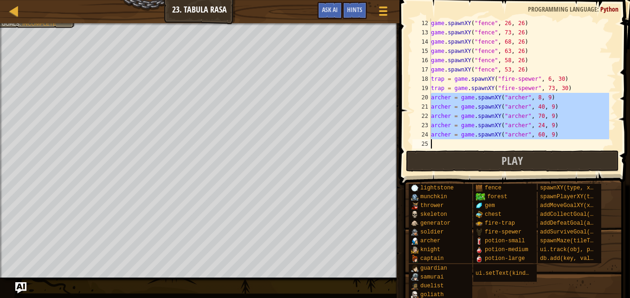
drag, startPoint x: 430, startPoint y: 97, endPoint x: 557, endPoint y: 139, distance: 133.8
click at [557, 139] on div "[PERSON_NAME] = game.spawnXY("[PERSON_NAME]", 24, 9) 12 13 14 15 16 17 18 19 20…" at bounding box center [514, 84] width 206 height 130
type textarea "[PERSON_NAME] = game.spawnXY("[PERSON_NAME]", 60, 9)"
click at [545, 144] on div "game . spawnXY ( "fence" , 26 , 26 ) game . spawnXY ( "fence" , 73 , 26 ) game …" at bounding box center [519, 84] width 180 height 130
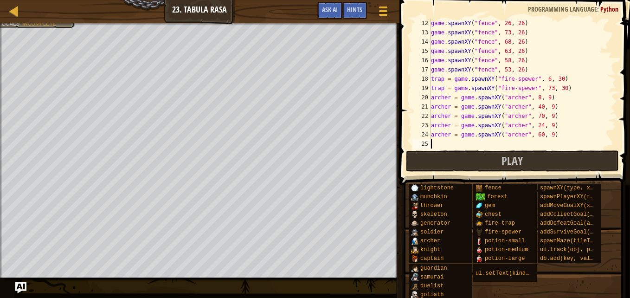
click at [536, 134] on div "game . spawnXY ( "fence" , 26 , 26 ) game . spawnXY ( "fence" , 73 , 26 ) game …" at bounding box center [519, 93] width 180 height 148
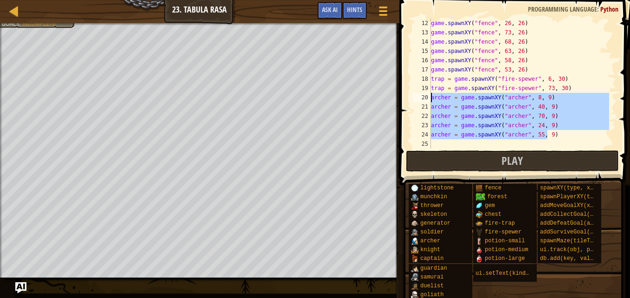
drag, startPoint x: 557, startPoint y: 134, endPoint x: 424, endPoint y: 97, distance: 138.1
click at [424, 97] on div "[PERSON_NAME] = game.spawnXY("[PERSON_NAME]", 55, 9) 12 13 14 15 16 17 18 19 20…" at bounding box center [514, 84] width 206 height 130
type textarea "[PERSON_NAME] = game.spawnXY("[PERSON_NAME]", 8, 9) [PERSON_NAME] = game.spawnX…"
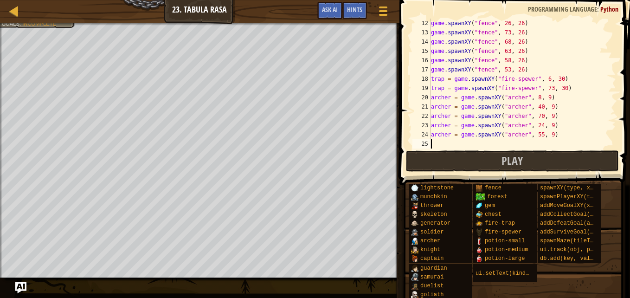
click at [458, 141] on div "game . spawnXY ( "fence" , 26 , 26 ) game . spawnXY ( "fence" , 73 , 26 ) game …" at bounding box center [519, 93] width 180 height 148
paste textarea "[PERSON_NAME] = game.spawnXY("[PERSON_NAME]", 55, 9)"
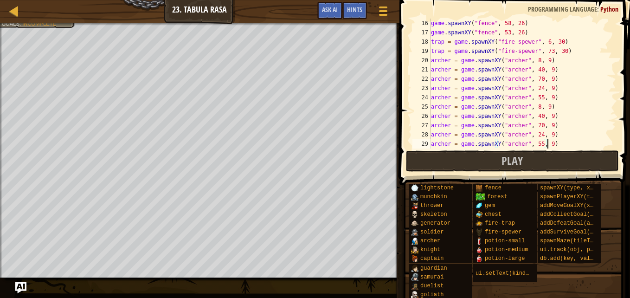
scroll to position [139, 0]
click at [519, 108] on div "game . spawnXY ( "fence" , 58 , 26 ) game . spawnXY ( "fence" , 53 , 26 ) trap …" at bounding box center [519, 93] width 180 height 148
click at [520, 116] on div "game . spawnXY ( "fence" , 58 , 26 ) game . spawnXY ( "fence" , 53 , 26 ) trap …" at bounding box center [519, 93] width 180 height 148
click at [520, 126] on div "game . spawnXY ( "fence" , 58 , 26 ) game . spawnXY ( "fence" , 53 , 26 ) trap …" at bounding box center [519, 93] width 180 height 148
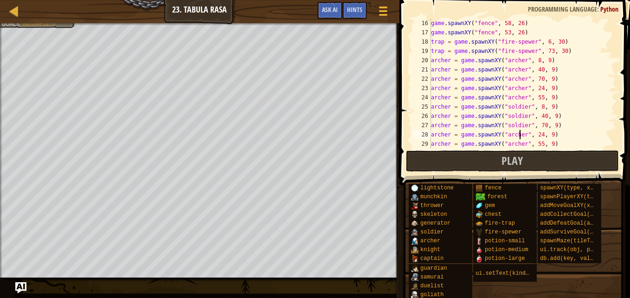
click at [520, 134] on div "game . spawnXY ( "fence" , 58 , 26 ) game . spawnXY ( "fence" , 53 , 26 ) trap …" at bounding box center [519, 93] width 180 height 148
click at [520, 144] on div "game . spawnXY ( "fence" , 58 , 26 ) game . spawnXY ( "fence" , 53 , 26 ) trap …" at bounding box center [519, 93] width 180 height 148
click at [544, 104] on div "game . spawnXY ( "fence" , 58 , 26 ) game . spawnXY ( "fence" , 53 , 26 ) trap …" at bounding box center [519, 93] width 180 height 148
click at [547, 116] on div "game . spawnXY ( "fence" , 58 , 26 ) game . spawnXY ( "fence" , 53 , 26 ) trap …" at bounding box center [519, 93] width 180 height 148
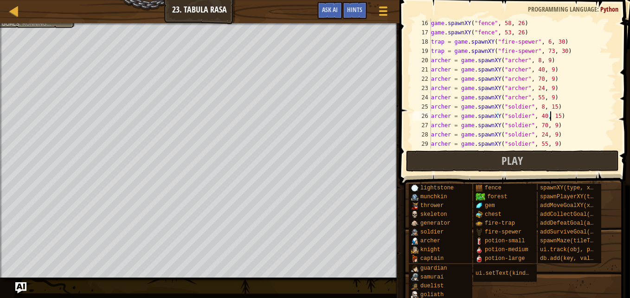
scroll to position [4, 10]
click at [547, 124] on div "game . spawnXY ( "fence" , 58 , 26 ) game . spawnXY ( "fence" , 53 , 26 ) trap …" at bounding box center [519, 93] width 180 height 148
click at [548, 133] on div "game . spawnXY ( "fence" , 58 , 26 ) game . spawnXY ( "fence" , 53 , 26 ) trap …" at bounding box center [519, 93] width 180 height 148
click at [547, 143] on div "game . spawnXY ( "fence" , 58 , 26 ) game . spawnXY ( "fence" , 53 , 26 ) trap …" at bounding box center [519, 93] width 180 height 148
type textarea "[PERSON_NAME] = game.spawnXY("soldier", 55, 15)"
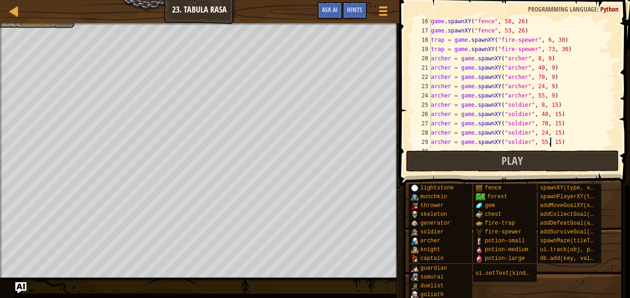
scroll to position [148, 0]
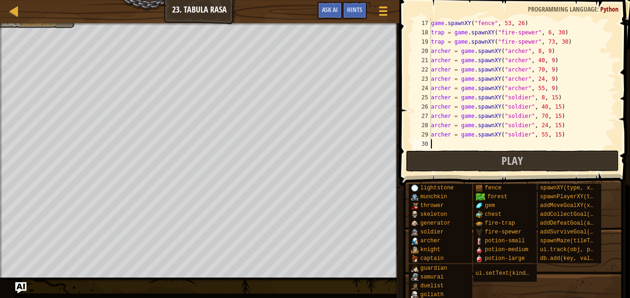
click at [457, 143] on div "game . spawnXY ( "fence" , 53 , 26 ) trap = game . spawnXY ( "fire-spewer" , 6 …" at bounding box center [519, 93] width 180 height 148
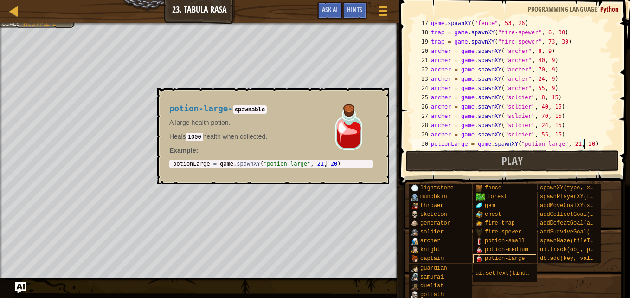
scroll to position [4, 12]
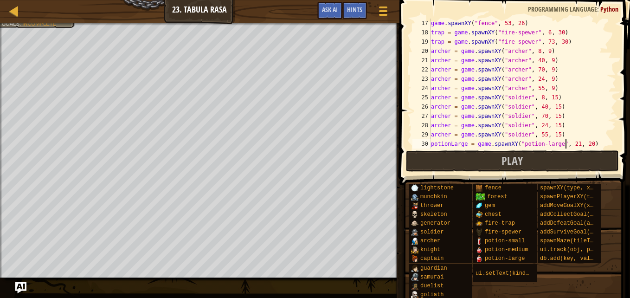
click at [567, 143] on div "game . spawnXY ( "fence" , 53 , 26 ) trap = game . spawnXY ( "fire-spewer" , 6 …" at bounding box center [519, 93] width 180 height 148
click at [569, 142] on div "game . spawnXY ( "fence" , 53 , 26 ) trap = game . spawnXY ( "fire-spewer" , 6 …" at bounding box center [519, 93] width 180 height 148
click at [579, 143] on div "game . spawnXY ( "fence" , 53 , 26 ) trap = game . spawnXY ( "fire-spewer" , 6 …" at bounding box center [519, 93] width 180 height 148
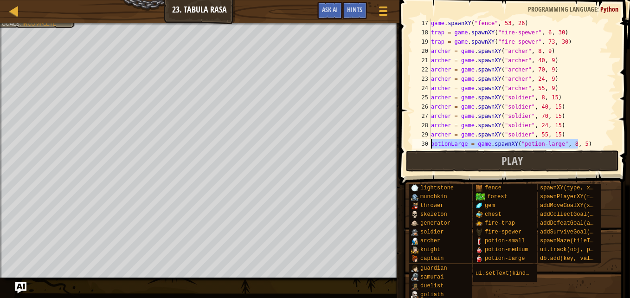
drag, startPoint x: 582, startPoint y: 143, endPoint x: 412, endPoint y: 142, distance: 170.3
click at [412, 142] on div "potionLarge = game.spawnXY("potion-large", 8, 5) 17 18 19 20 21 22 23 24 25 26 …" at bounding box center [514, 84] width 206 height 130
type textarea "potionLarge = game.spawnXY("potion-large", 8, 5)"
click at [593, 142] on div "game . spawnXY ( "fence" , 53 , 26 ) trap = game . spawnXY ( "fire-spewer" , 6 …" at bounding box center [519, 84] width 180 height 130
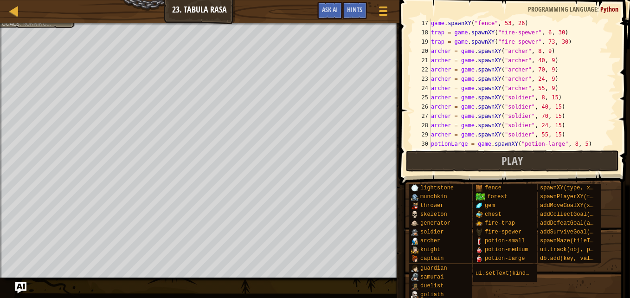
paste textarea "potionLarge = game.spawnXY("potion-large", 8, 5)"
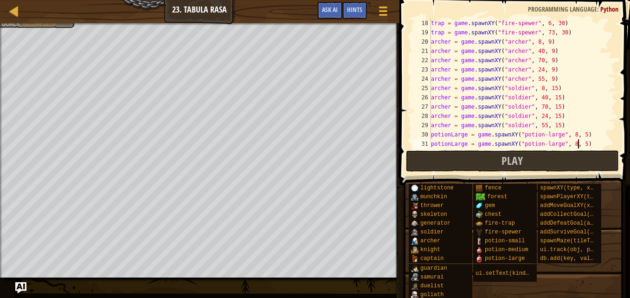
scroll to position [158, 0]
click at [566, 142] on div "trap = game . spawnXY ( "fire-spewer" , 6 , 30 ) trap = game . spawnXY ( "fire-…" at bounding box center [519, 93] width 180 height 148
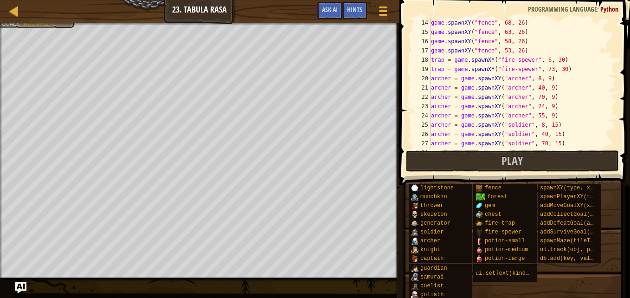
scroll to position [121, 0]
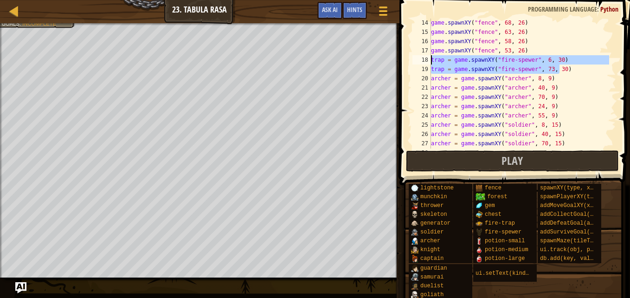
drag, startPoint x: 563, startPoint y: 69, endPoint x: 420, endPoint y: 61, distance: 143.1
click at [420, 61] on div "potionLarge = game.spawnXY("potion-large", 70, 5) 14 15 16 17 18 19 20 21 22 23…" at bounding box center [514, 84] width 206 height 130
click at [568, 68] on div "game . spawnXY ( "fence" , 68 , 26 ) game . spawnXY ( "fence" , 63 , 26 ) game …" at bounding box center [519, 84] width 180 height 130
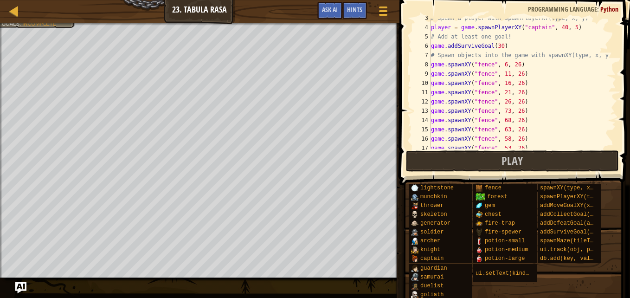
scroll to position [0, 0]
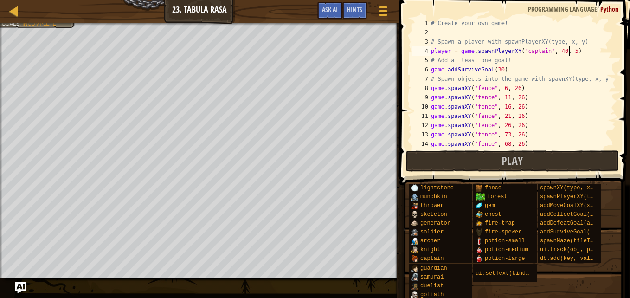
click at [581, 51] on div "# Create your own game! # Spawn a player with spawnPlayerXY(type, x, y) player …" at bounding box center [519, 93] width 180 height 148
type textarea "player = game.spawnPlayerXY("captain", 40, 5)"
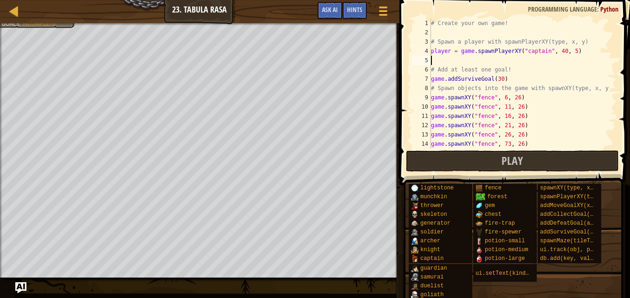
click at [457, 59] on div "# Create your own game! # Spawn a player with spawnPlayerXY(type, x, y) player …" at bounding box center [519, 93] width 180 height 148
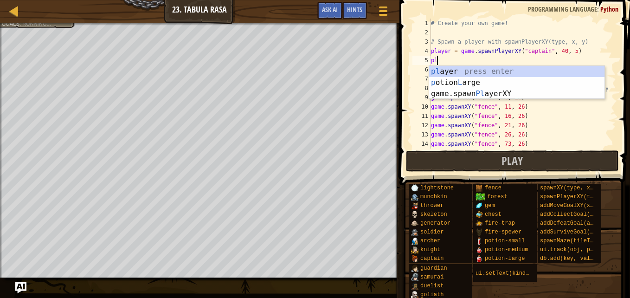
scroll to position [4, 0]
type textarea "p"
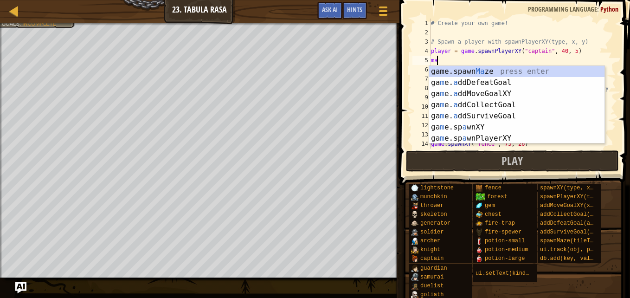
type textarea "m"
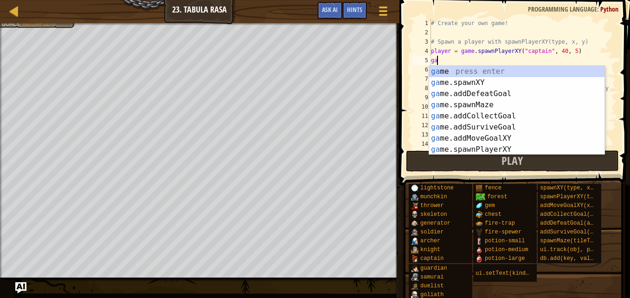
type textarea "g"
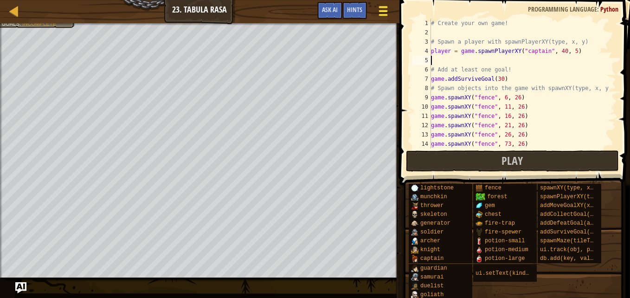
click at [386, 8] on div at bounding box center [383, 10] width 13 height 13
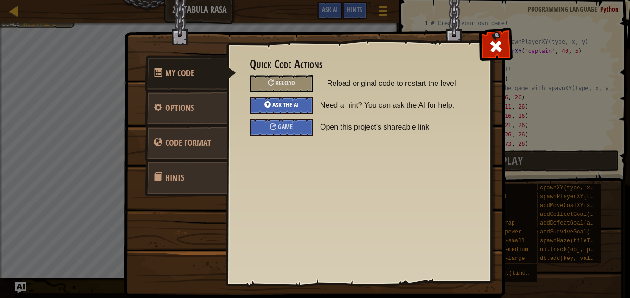
click at [292, 104] on span "Ask the AI" at bounding box center [285, 104] width 26 height 9
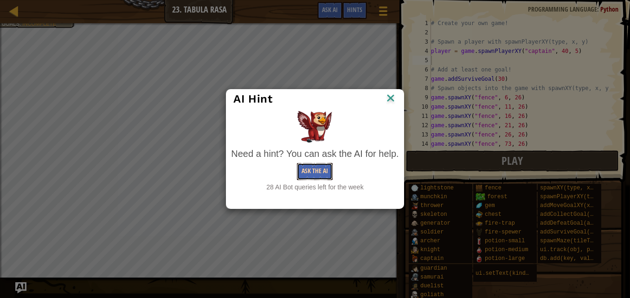
click at [312, 169] on button "Ask the AI" at bounding box center [315, 171] width 36 height 17
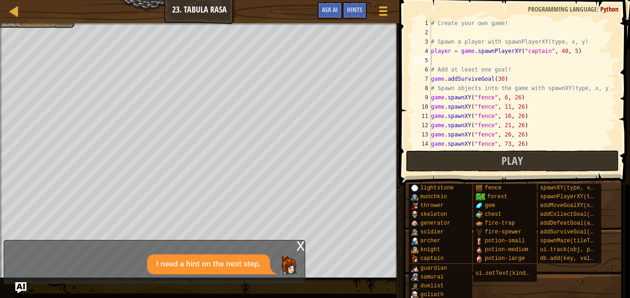
click at [301, 243] on div "x" at bounding box center [300, 244] width 8 height 9
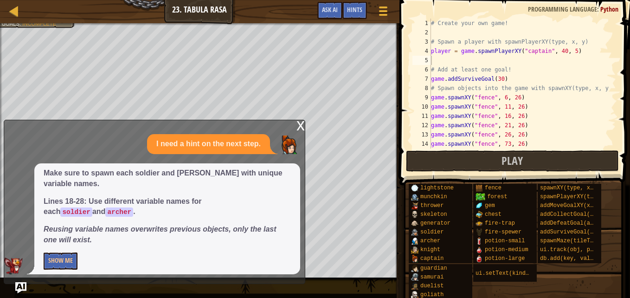
click at [302, 129] on div "x" at bounding box center [300, 124] width 8 height 9
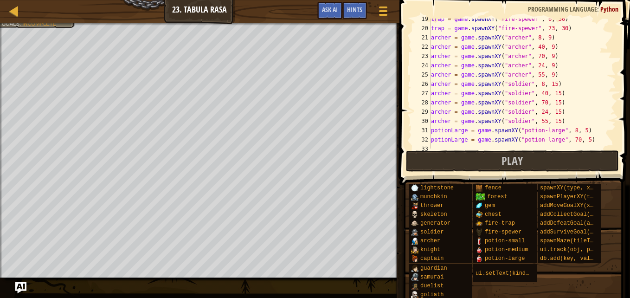
scroll to position [176, 0]
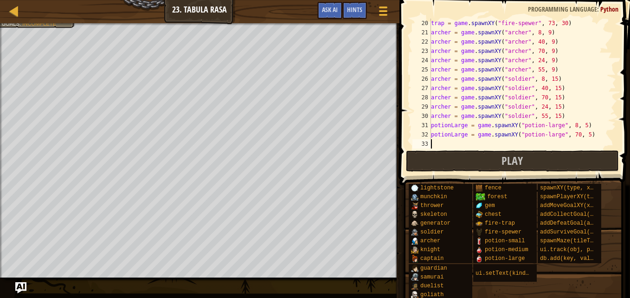
click at [440, 142] on div "trap = game . spawnXY ( "fire-spewer" , 73 , 30 ) [PERSON_NAME] = game . spawnX…" at bounding box center [519, 93] width 180 height 148
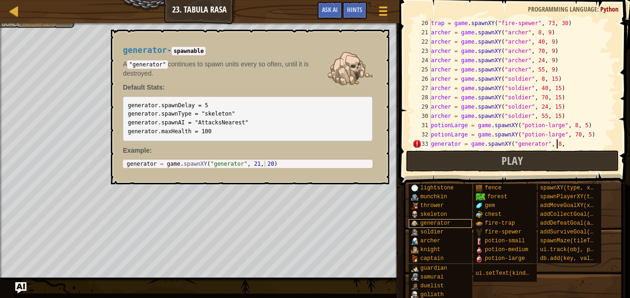
scroll to position [4, 10]
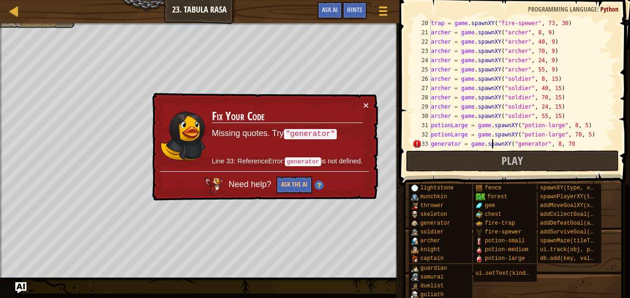
click at [493, 141] on div "trap = game . spawnXY ( "fire-spewer" , 73 , 30 ) [PERSON_NAME] = game . spawnX…" at bounding box center [519, 93] width 180 height 148
click at [432, 142] on div "trap = game . spawnXY ( "fire-spewer" , 73 , 30 ) [PERSON_NAME] = game . spawnX…" at bounding box center [519, 93] width 180 height 148
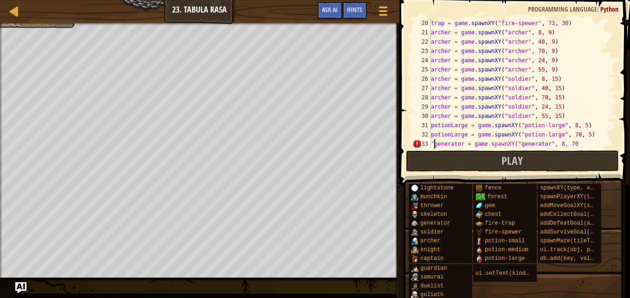
click at [461, 145] on div "trap = game . spawnXY ( "fire-spewer" , 73 , 30 ) [PERSON_NAME] = game . spawnX…" at bounding box center [519, 93] width 180 height 148
click at [568, 102] on div "trap = game . spawnXY ( "fire-spewer" , 73 , 30 ) [PERSON_NAME] = game . spawnX…" at bounding box center [519, 93] width 180 height 148
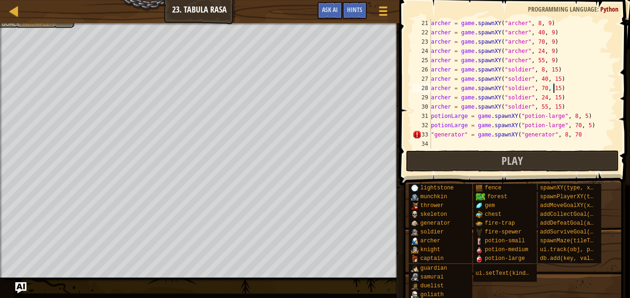
scroll to position [186, 0]
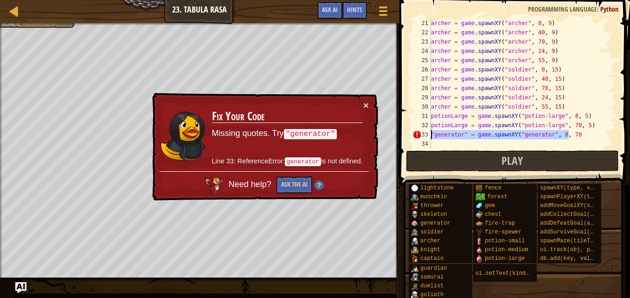
drag, startPoint x: 578, startPoint y: 130, endPoint x: 421, endPoint y: 137, distance: 156.5
click at [421, 137] on div "[PERSON_NAME] = game.spawnXY("soldier", 70, 15) 21 22 23 24 25 26 27 28 29 30 3…" at bounding box center [514, 84] width 206 height 130
type textarea ""generator" = game.spawnXY("generator", 8, 70"
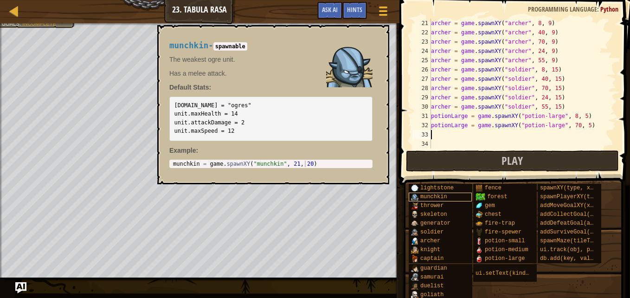
type textarea "m"
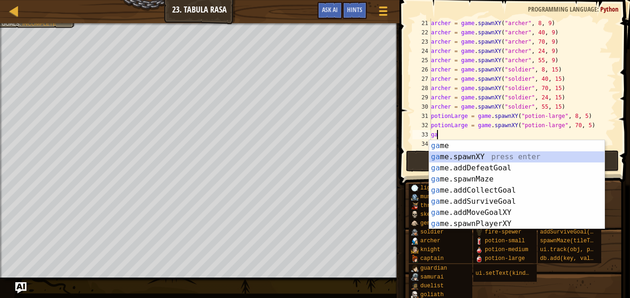
click at [478, 156] on div "ga me press enter ga me.spawnXY press enter ga me.addDefeatGoal press enter ga …" at bounding box center [516, 195] width 175 height 111
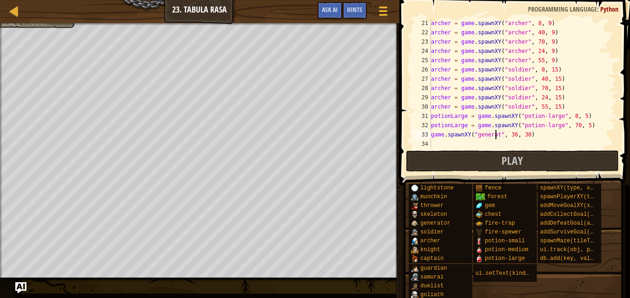
scroll to position [4, 6]
click at [518, 135] on div "[PERSON_NAME] = game . spawnXY ( "[PERSON_NAME]" , 8 , 9 ) [PERSON_NAME] = game…" at bounding box center [519, 93] width 180 height 148
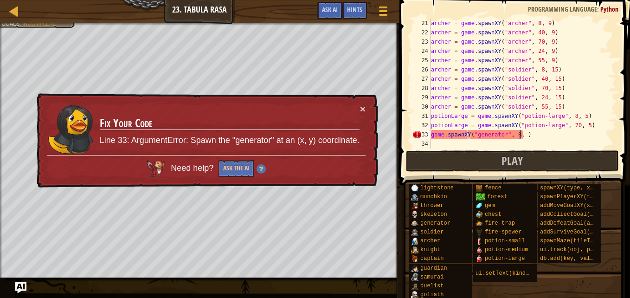
scroll to position [4, 7]
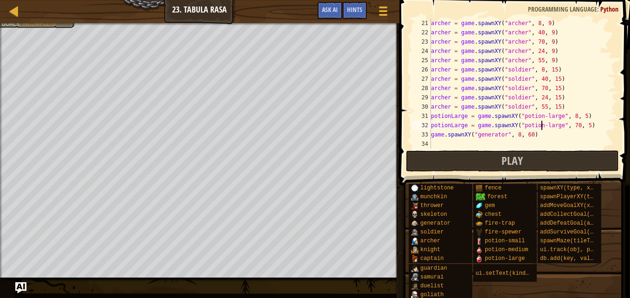
click at [541, 129] on div "[PERSON_NAME] = game . spawnXY ( "[PERSON_NAME]" , 8 , 9 ) [PERSON_NAME] = game…" at bounding box center [519, 93] width 180 height 148
drag, startPoint x: 537, startPoint y: 132, endPoint x: 425, endPoint y: 134, distance: 112.8
click at [425, 134] on div "potionLarge = game.spawnXY("potion-large", 70, 5) 21 22 23 24 25 26 27 28 29 30…" at bounding box center [514, 84] width 206 height 130
type textarea "game.spawnXY("generator", 8, 60)"
click at [436, 143] on div "[PERSON_NAME] = game . spawnXY ( "[PERSON_NAME]" , 8 , 9 ) [PERSON_NAME] = game…" at bounding box center [519, 93] width 180 height 148
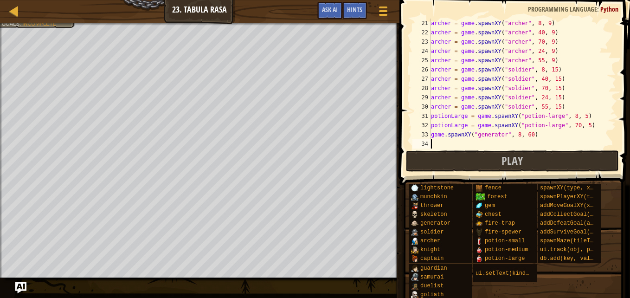
scroll to position [4, 0]
paste textarea "game.spawnXY("generator", 8, 60)"
click at [512, 143] on div "[PERSON_NAME] = game . spawnXY ( "[PERSON_NAME]" , 8 , 9 ) [PERSON_NAME] = game…" at bounding box center [519, 93] width 180 height 148
type textarea "game.spawnXY("generator", 70, 60)"
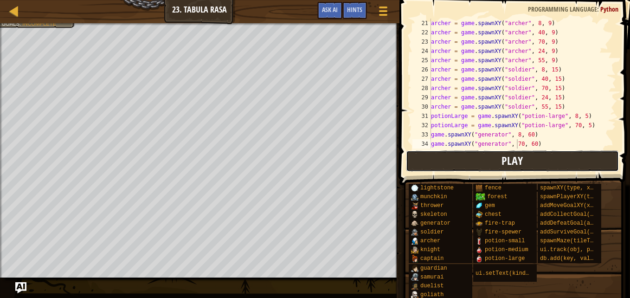
click at [529, 157] on button "Play" at bounding box center [512, 160] width 213 height 21
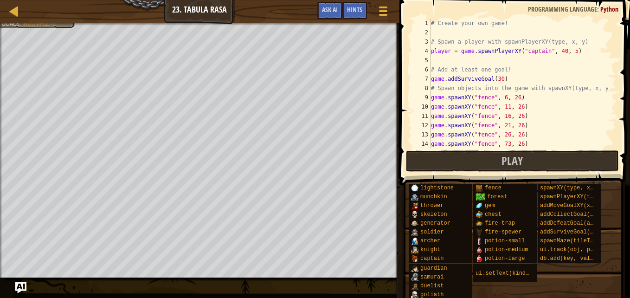
scroll to position [4, 0]
click at [446, 58] on div "# Create your own game! # Spawn a player with spawnPlayerXY(type, x, y) player …" at bounding box center [519, 93] width 180 height 148
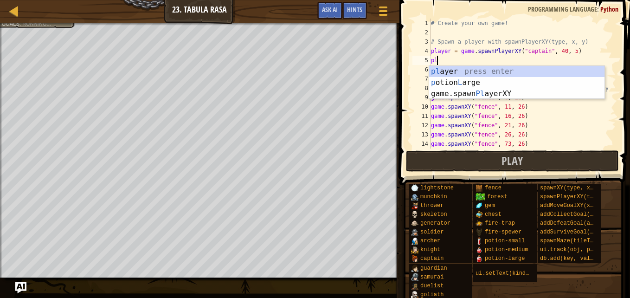
type textarea "p"
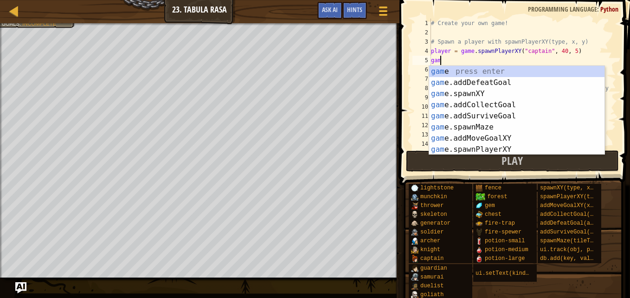
scroll to position [4, 0]
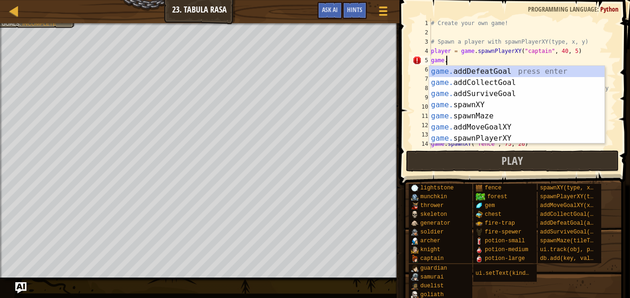
click at [469, 58] on div "# Create your own game! # Spawn a player with spawnPlayerXY(type, x, y) player …" at bounding box center [519, 93] width 180 height 148
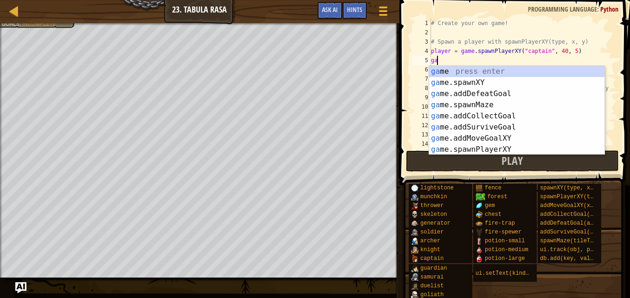
scroll to position [4, 0]
type textarea "g"
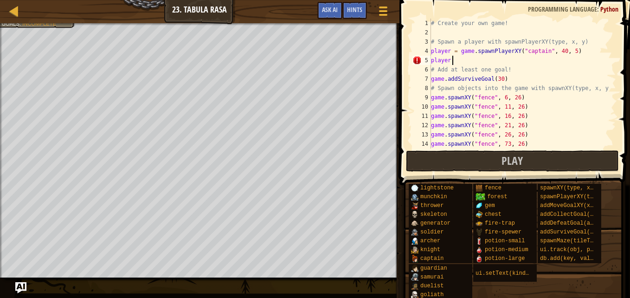
scroll to position [4, 1]
click at [384, 8] on div at bounding box center [383, 10] width 13 height 13
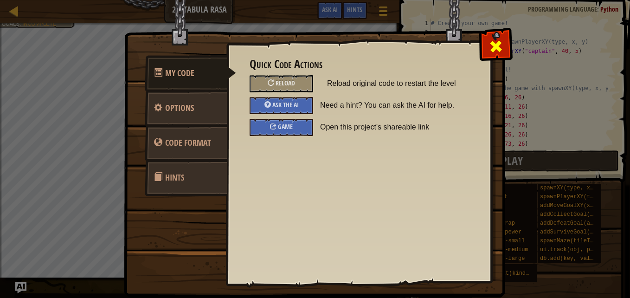
click at [489, 36] on div at bounding box center [495, 44] width 29 height 29
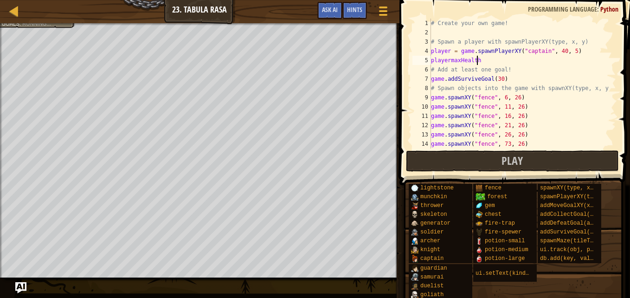
scroll to position [4, 3]
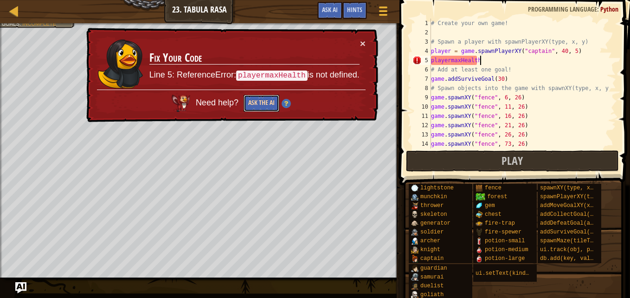
click at [262, 103] on button "Ask the AI" at bounding box center [262, 103] width 36 height 17
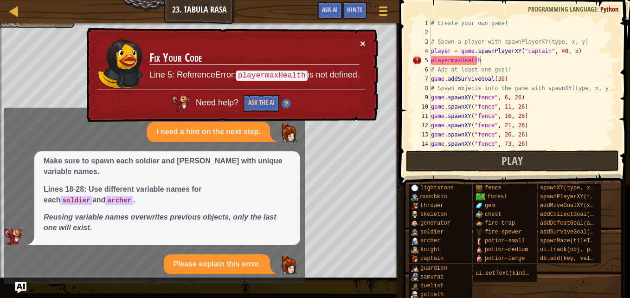
click at [363, 44] on button "×" at bounding box center [363, 44] width 6 height 10
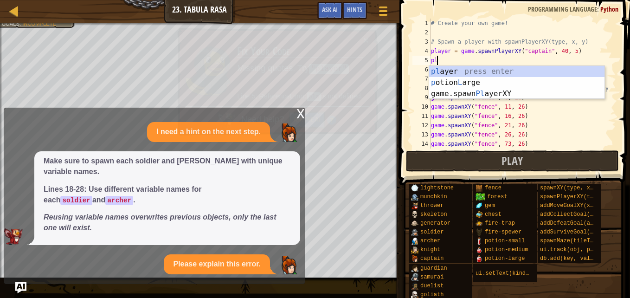
scroll to position [4, 0]
type textarea "p"
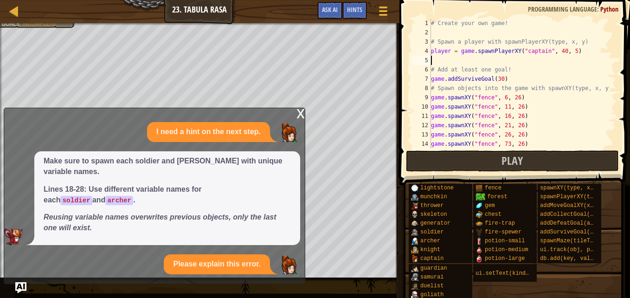
click at [300, 112] on div "x" at bounding box center [300, 112] width 8 height 9
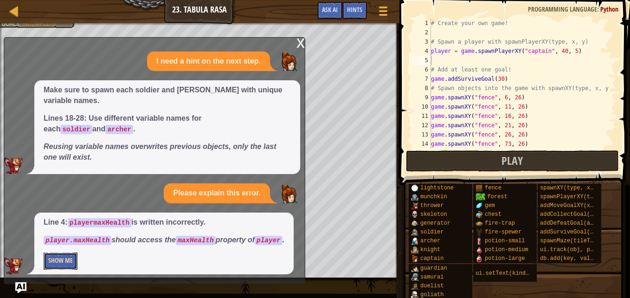
click at [62, 265] on button "Show Me" at bounding box center [61, 260] width 34 height 17
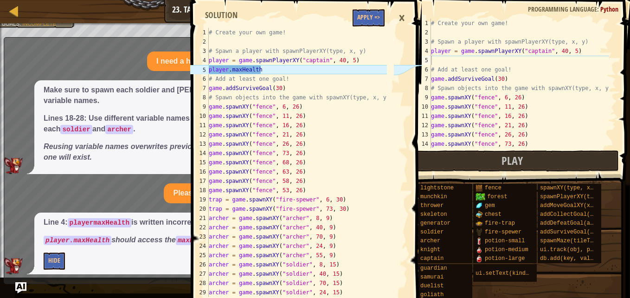
click at [402, 13] on div "×" at bounding box center [402, 17] width 16 height 21
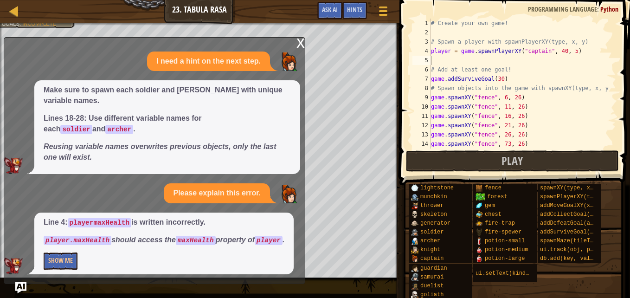
click at [446, 62] on div "# Create your own game! # Spawn a player with spawnPlayerXY(type, x, y) player …" at bounding box center [519, 93] width 180 height 148
click at [295, 43] on div "x I need a hint on the next step. Make sure to spawn each soldier and [PERSON_N…" at bounding box center [155, 160] width 302 height 247
click at [302, 43] on div "x" at bounding box center [300, 42] width 8 height 9
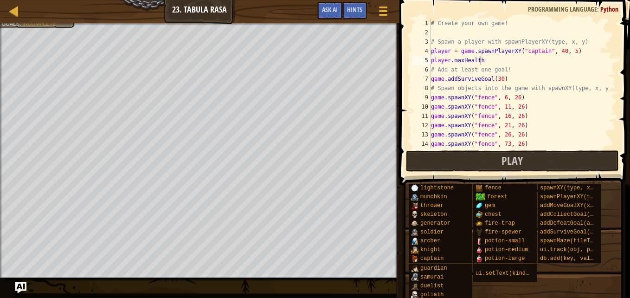
click at [492, 57] on div "# Create your own game! # Spawn a player with spawnPlayerXY(type, x, y) player …" at bounding box center [519, 93] width 180 height 148
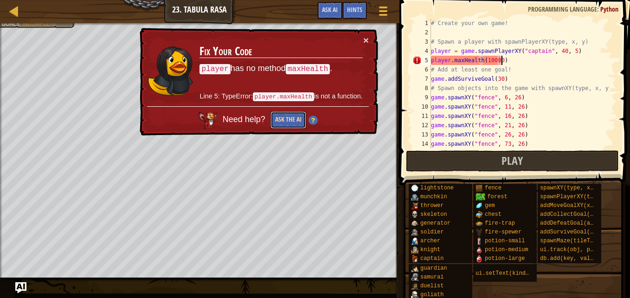
click at [295, 119] on button "Ask the AI" at bounding box center [288, 119] width 36 height 17
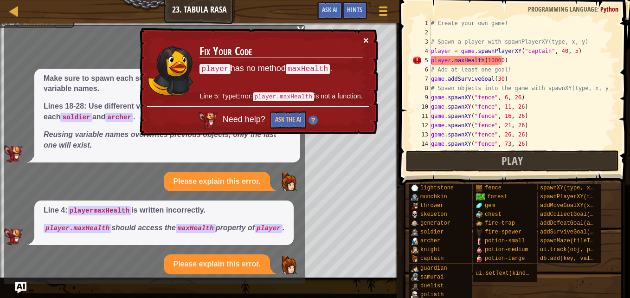
click at [368, 40] on button "×" at bounding box center [366, 41] width 6 height 10
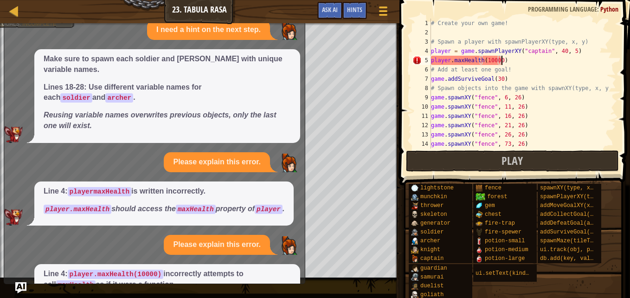
scroll to position [62, 0]
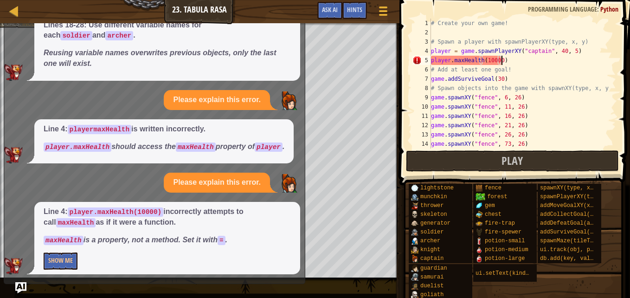
click at [507, 63] on div "# Create your own game! # Spawn a player with spawnPlayerXY(type, x, y) player …" at bounding box center [519, 93] width 180 height 148
type textarea "player.maxHealth = 1000"
click at [507, 63] on div "# Create your own game! # Spawn a player with spawnPlayerXY(type, x, y) player …" at bounding box center [519, 93] width 180 height 148
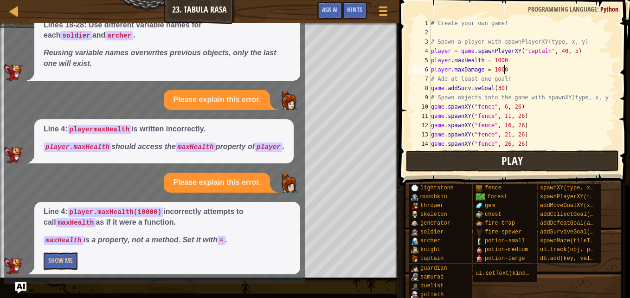
type textarea "player.maxDamage = 1000"
click at [503, 162] on span "Play" at bounding box center [512, 160] width 21 height 15
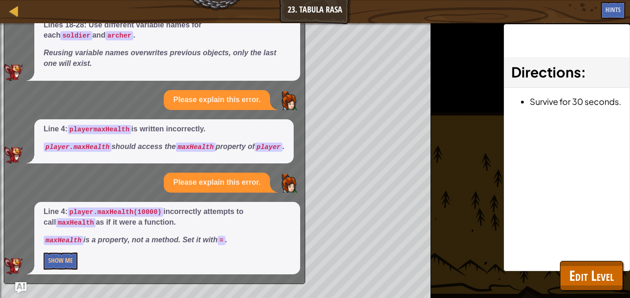
scroll to position [0, 0]
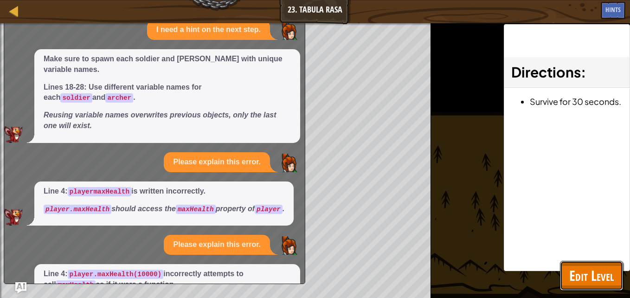
click at [585, 277] on span "Edit Level" at bounding box center [591, 275] width 45 height 19
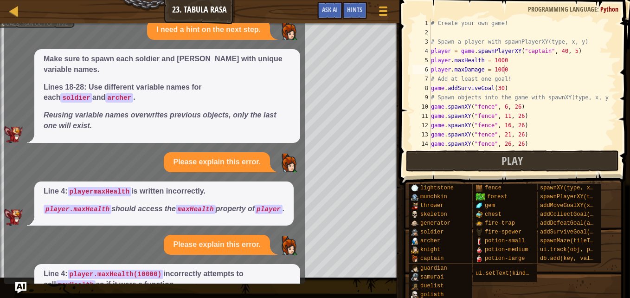
scroll to position [62, 0]
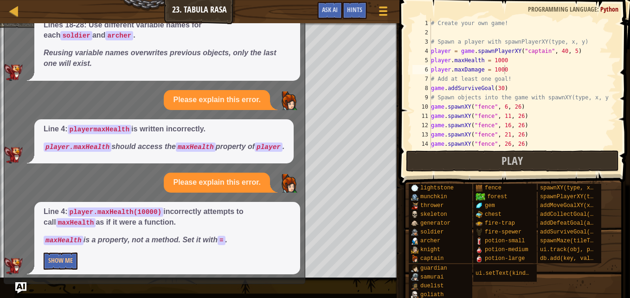
click at [27, 286] on div "Map Game Development 1 23. Tabula Rasa Game Menu Done Hints Ask AI 1 2 3 4 5 6 …" at bounding box center [315, 149] width 630 height 298
click at [20, 285] on img "Ask AI" at bounding box center [21, 288] width 12 height 12
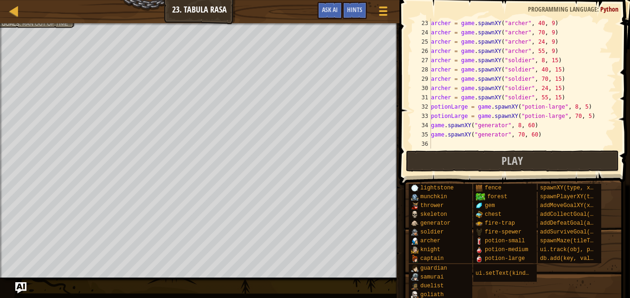
scroll to position [4, 0]
click at [438, 144] on div "[PERSON_NAME] = game . spawnXY ( "[PERSON_NAME]" , 40 , 9 ) [PERSON_NAME] = gam…" at bounding box center [519, 93] width 180 height 148
click at [582, 292] on div "lightstone munchkin thrower skeleton generator soldier [PERSON_NAME] [PERSON_NA…" at bounding box center [515, 245] width 215 height 125
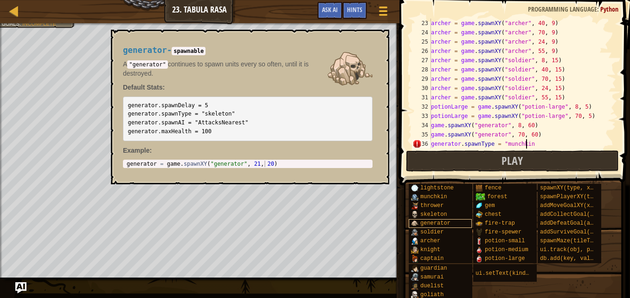
scroll to position [4, 7]
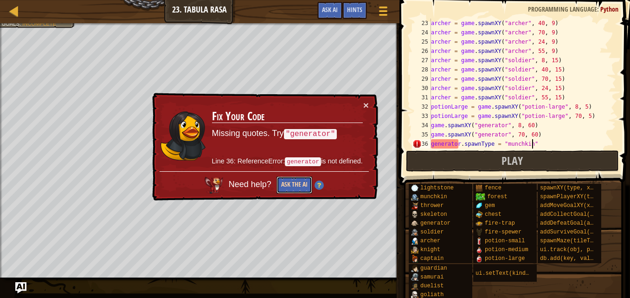
click at [292, 182] on button "Ask the AI" at bounding box center [295, 184] width 36 height 17
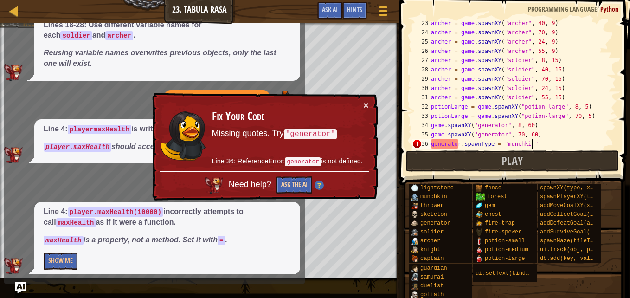
scroll to position [74, 0]
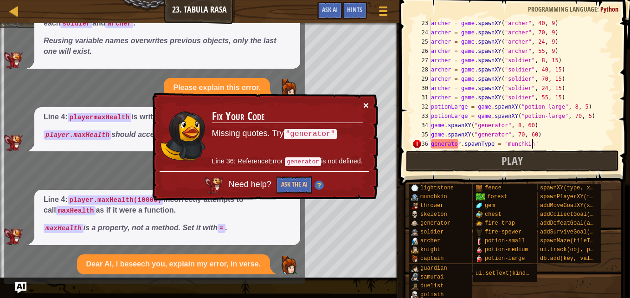
click at [368, 103] on button "×" at bounding box center [367, 107] width 6 height 10
click at [367, 104] on button "×" at bounding box center [366, 105] width 6 height 10
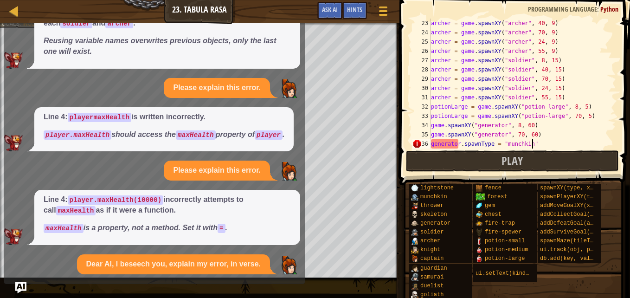
scroll to position [173, 0]
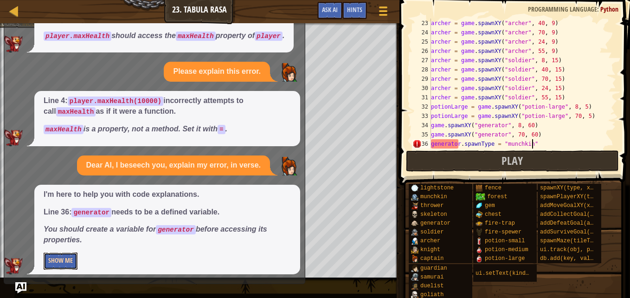
click at [66, 254] on button "Show Me" at bounding box center [61, 260] width 34 height 17
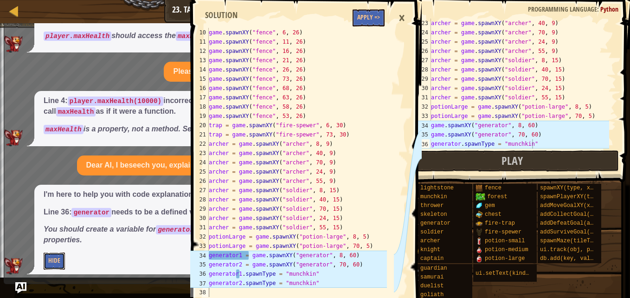
scroll to position [84, 0]
click at [431, 125] on div "[PERSON_NAME] = game . spawnXY ( "[PERSON_NAME]" , 40 , 9 ) [PERSON_NAME] = gam…" at bounding box center [519, 93] width 180 height 148
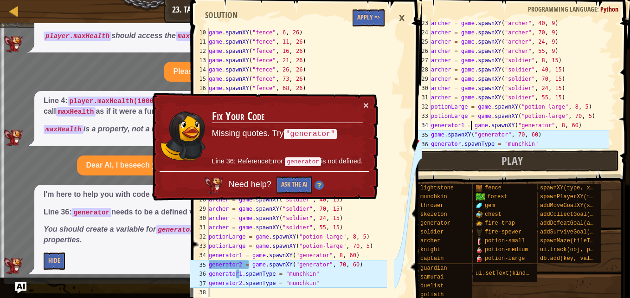
click at [431, 134] on div "[PERSON_NAME] = game . spawnXY ( "[PERSON_NAME]" , 40 , 9 ) [PERSON_NAME] = gam…" at bounding box center [519, 93] width 180 height 148
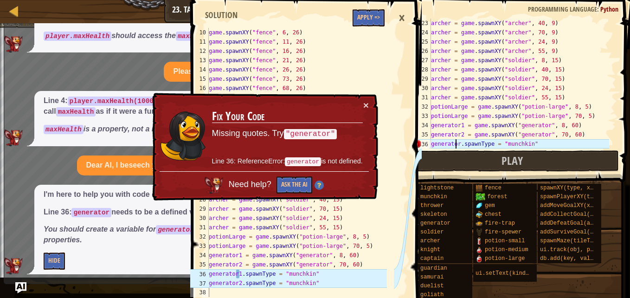
click at [457, 144] on div "[PERSON_NAME] = game . spawnXY ( "[PERSON_NAME]" , 40 , 9 ) [PERSON_NAME] = gam…" at bounding box center [519, 93] width 180 height 148
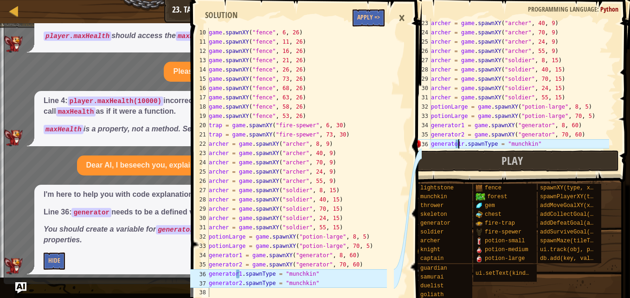
scroll to position [4, 2]
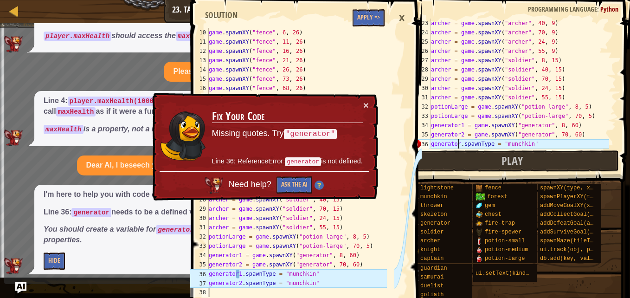
type textarea "generator1.spawnType = "munchkin""
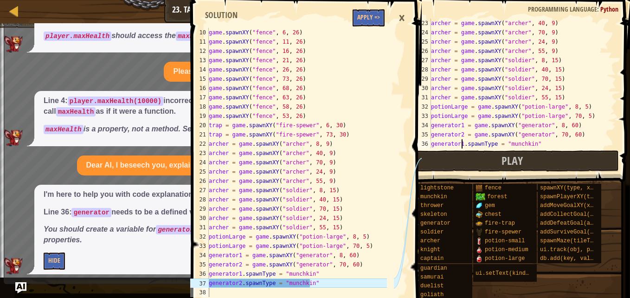
click at [544, 142] on div "[PERSON_NAME] = game . spawnXY ( "[PERSON_NAME]" , 40 , 9 ) [PERSON_NAME] = gam…" at bounding box center [519, 93] width 180 height 148
click at [534, 142] on div "[PERSON_NAME] = game . spawnXY ( "[PERSON_NAME]" , 40 , 9 ) [PERSON_NAME] = gam…" at bounding box center [519, 93] width 180 height 148
type textarea "generator1.spawnType = "munchkin""
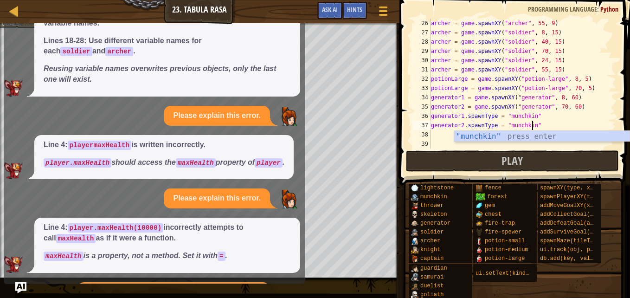
scroll to position [156, 0]
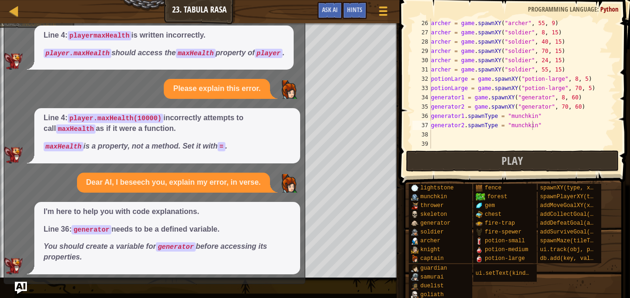
click at [24, 283] on img "Ask AI" at bounding box center [21, 288] width 12 height 12
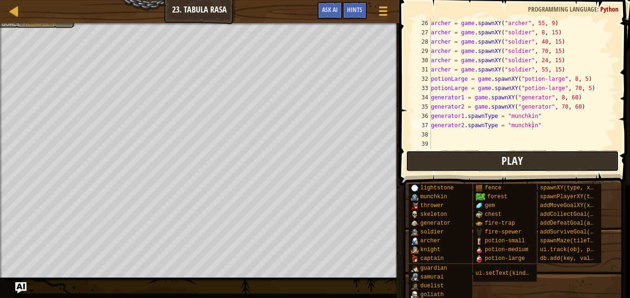
click at [454, 163] on button "Play" at bounding box center [512, 160] width 213 height 21
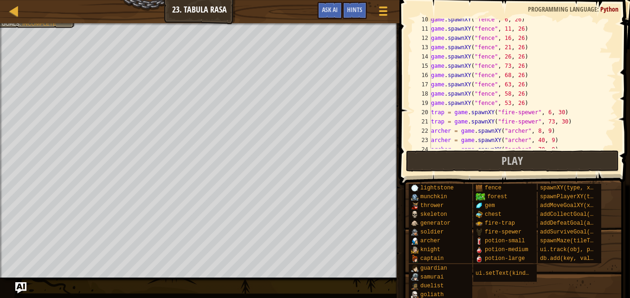
scroll to position [88, 0]
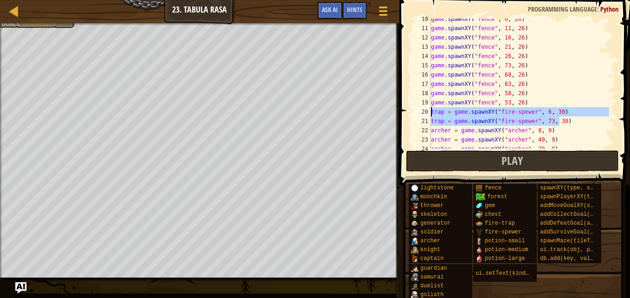
drag, startPoint x: 565, startPoint y: 121, endPoint x: 426, endPoint y: 111, distance: 138.6
click at [426, 111] on div "trap = game.spawnXY("fire-spewer", 73, 30) 10 11 12 13 14 15 16 17 18 19 20 21 …" at bounding box center [514, 84] width 206 height 130
type textarea "trap = game.spawnXY("fire-spewer", 6, 30) trap = game.spawnXY("fire-spewer", 73…"
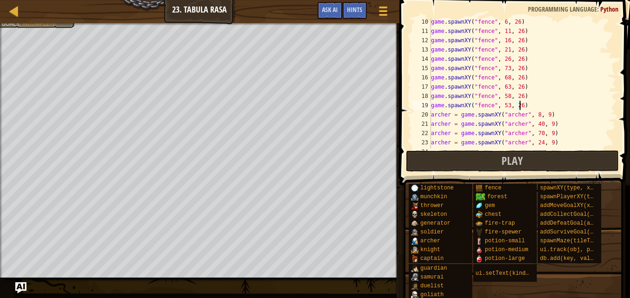
scroll to position [96, 0]
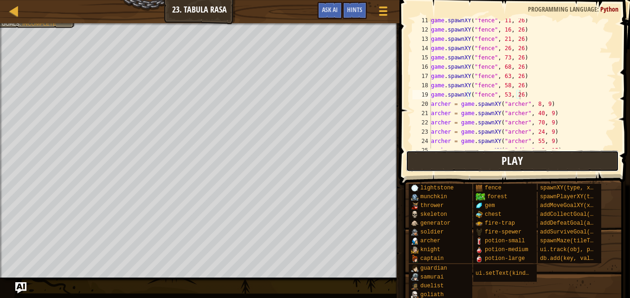
click at [498, 157] on button "Play" at bounding box center [512, 160] width 213 height 21
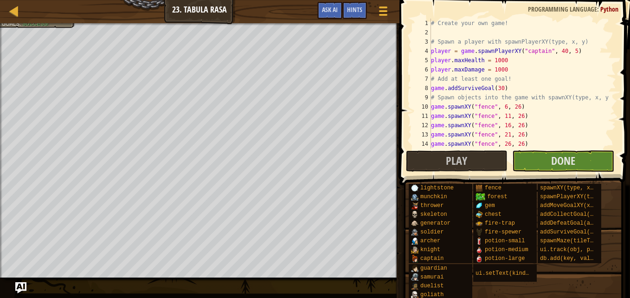
scroll to position [0, 0]
drag, startPoint x: 507, startPoint y: 88, endPoint x: 456, endPoint y: 90, distance: 50.6
click at [456, 90] on div "# Create your own game! # Spawn a player with spawnPlayerXY(type, x, y) player …" at bounding box center [519, 93] width 180 height 148
type textarea "game.add"
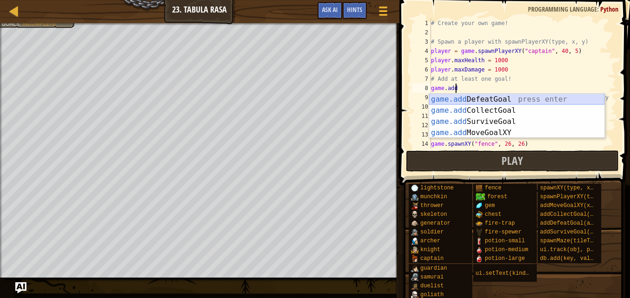
click at [473, 101] on div "game.add DefeatGoal press enter game.add CollectGoal press enter game.add Survi…" at bounding box center [516, 127] width 175 height 67
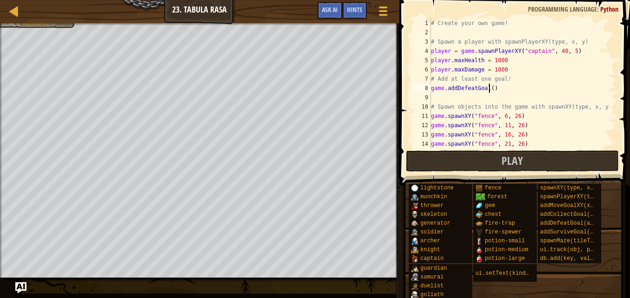
click at [489, 88] on div "# Create your own game! # Spawn a player with spawnPlayerXY(type, x, y) player …" at bounding box center [519, 93] width 180 height 148
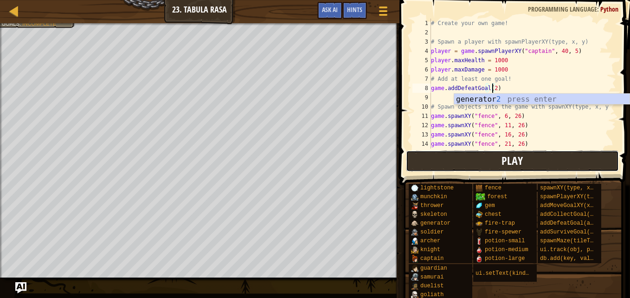
click at [528, 160] on button "Play" at bounding box center [512, 160] width 213 height 21
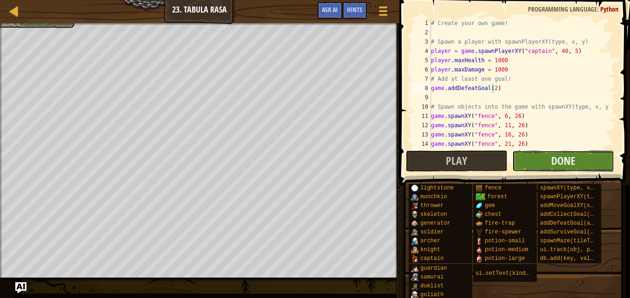
click at [529, 163] on button "Done" at bounding box center [563, 160] width 102 height 21
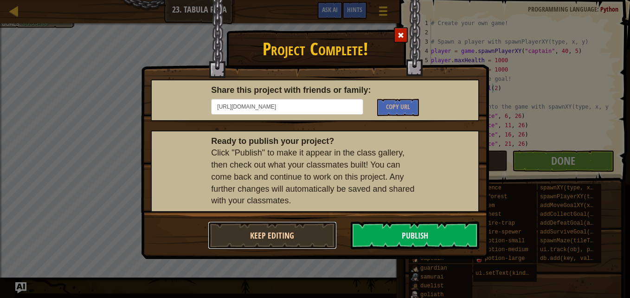
click at [271, 241] on button "Keep Editing" at bounding box center [272, 235] width 129 height 28
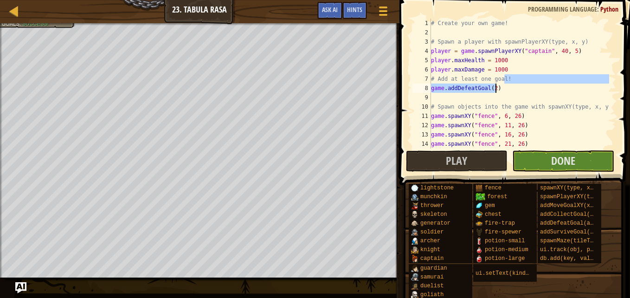
drag, startPoint x: 504, startPoint y: 83, endPoint x: 496, endPoint y: 84, distance: 8.0
click at [496, 84] on div "# Create your own game! # Spawn a player with spawnPlayerXY(type, x, y) player …" at bounding box center [519, 93] width 180 height 148
type textarea "game.addDefeatGoal(2)"
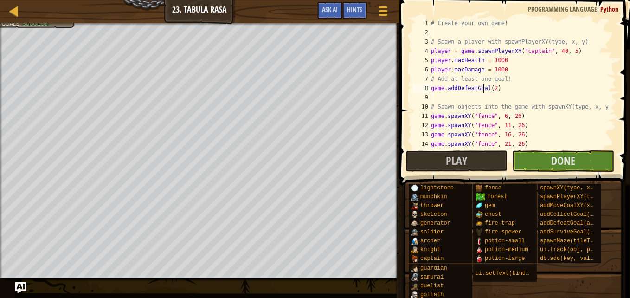
click at [513, 97] on div "# Create your own game! # Spawn a player with spawnPlayerXY(type, x, y) player …" at bounding box center [519, 93] width 180 height 148
click at [499, 91] on div "# Create your own game! # Spawn a player with spawnPlayerXY(type, x, y) player …" at bounding box center [519, 93] width 180 height 148
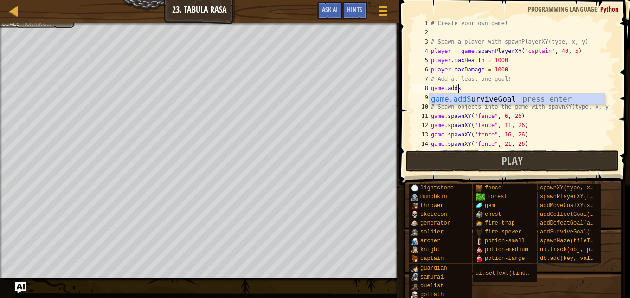
scroll to position [4, 2]
type textarea "game.addsur"
click at [528, 97] on div "game.addSur viveGoal press enter" at bounding box center [516, 110] width 175 height 33
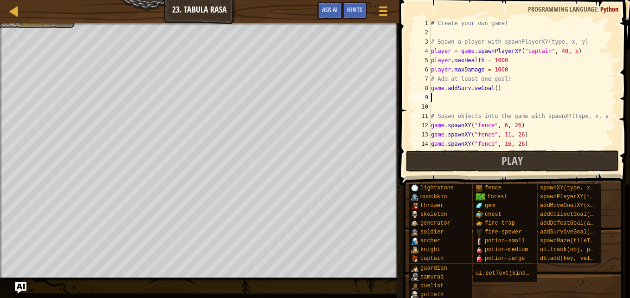
scroll to position [4, 0]
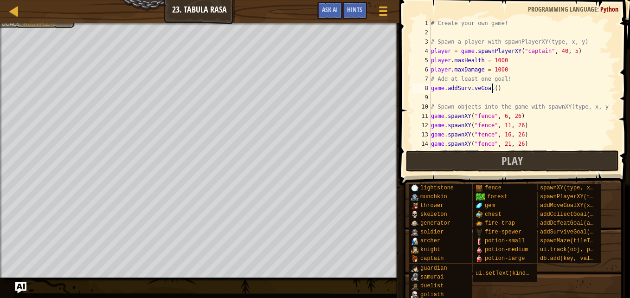
click at [492, 89] on div "# Create your own game! # Spawn a player with spawnPlayerXY(type, x, y) player …" at bounding box center [519, 93] width 180 height 148
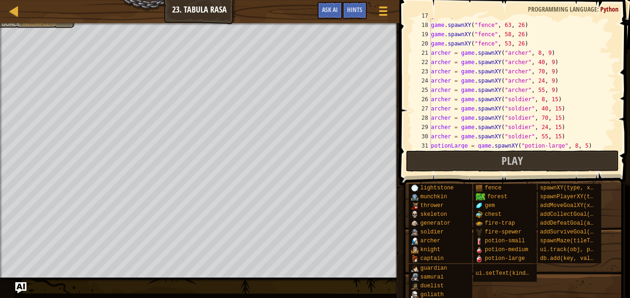
scroll to position [156, 0]
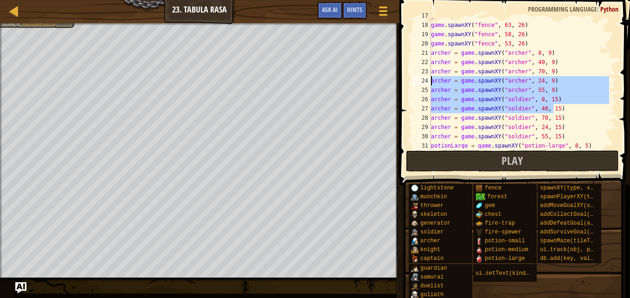
drag, startPoint x: 555, startPoint y: 106, endPoint x: 419, endPoint y: 80, distance: 138.3
click at [419, 80] on div "game.addSurviveGoal(60) 17 18 19 20 21 22 23 24 25 26 27 28 29 30 31 32 game . …" at bounding box center [514, 84] width 206 height 130
type textarea "[PERSON_NAME] = game.spawnXY("[PERSON_NAME]", 24, 9) [PERSON_NAME] = game.spawn…"
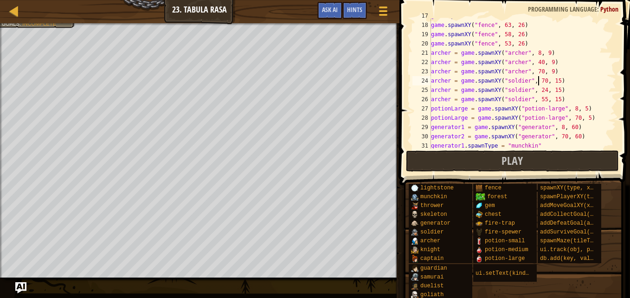
click at [537, 80] on div "game . spawnXY ( "fence" , 68 , 26 ) game . spawnXY ( "fence" , 63 , 26 ) game …" at bounding box center [519, 85] width 180 height 148
click at [547, 80] on div "game . spawnXY ( "fence" , 68 , 26 ) game . spawnXY ( "fence" , 63 , 26 ) game …" at bounding box center [519, 85] width 180 height 148
click at [539, 90] on div "game . spawnXY ( "fence" , 68 , 26 ) game . spawnXY ( "fence" , 63 , 26 ) game …" at bounding box center [519, 85] width 180 height 148
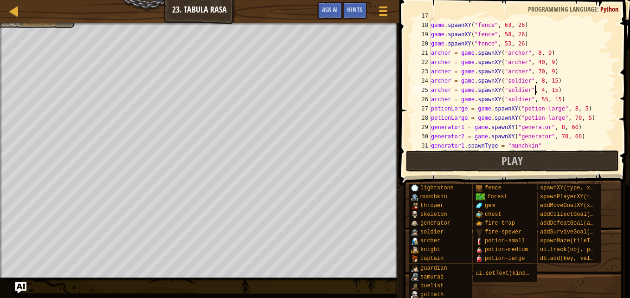
scroll to position [4, 9]
click at [538, 101] on div "game . spawnXY ( "fence" , 68 , 26 ) game . spawnXY ( "fence" , 63 , 26 ) game …" at bounding box center [519, 85] width 180 height 148
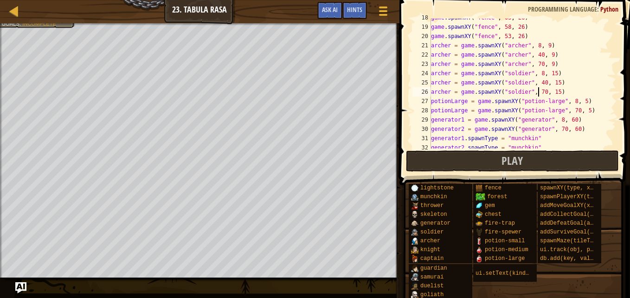
scroll to position [186, 0]
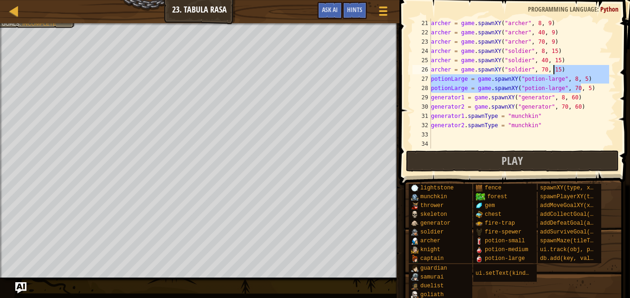
drag, startPoint x: 585, startPoint y: 88, endPoint x: 554, endPoint y: 72, distance: 34.7
click at [554, 72] on div "[PERSON_NAME] = game . spawnXY ( "[PERSON_NAME]" , 8 , 9 ) [PERSON_NAME] = game…" at bounding box center [519, 93] width 180 height 148
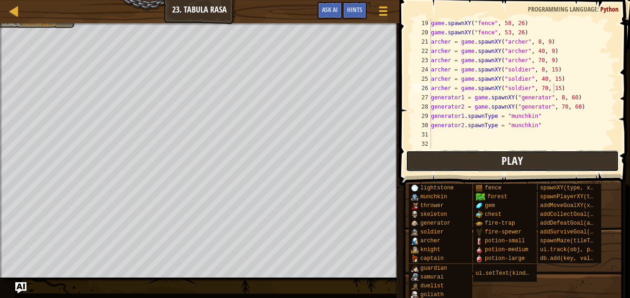
click at [439, 157] on button "Play" at bounding box center [512, 160] width 213 height 21
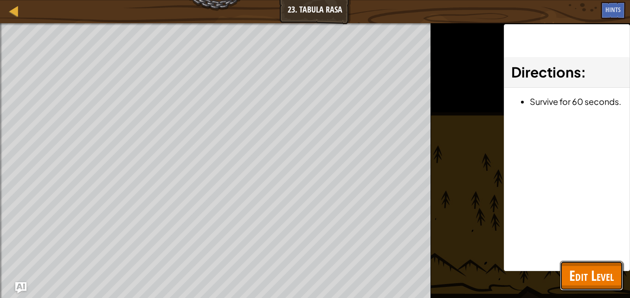
click at [586, 270] on span "Edit Level" at bounding box center [591, 275] width 45 height 19
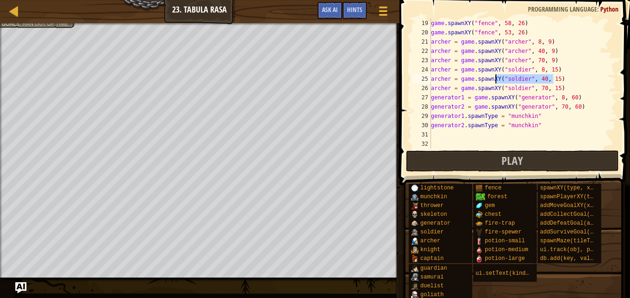
drag, startPoint x: 558, startPoint y: 82, endPoint x: 495, endPoint y: 75, distance: 63.0
click at [495, 75] on div "game . spawnXY ( "fence" , 58 , 26 ) game . spawnXY ( "fence" , 53 , 26 ) [PERS…" at bounding box center [519, 93] width 180 height 148
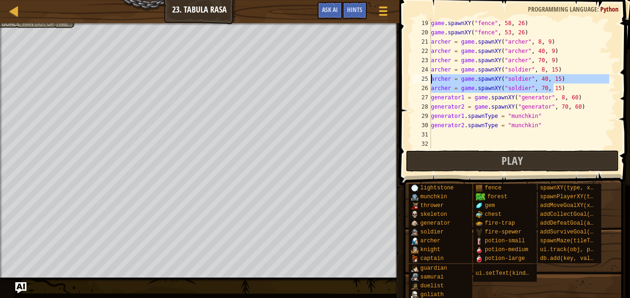
drag, startPoint x: 559, startPoint y: 84, endPoint x: 424, endPoint y: 77, distance: 135.2
click at [424, 77] on div "[PERSON_NAME] = game.spawnXY("soldier", 40, 15) 19 20 21 22 23 24 25 26 27 28 2…" at bounding box center [514, 84] width 206 height 130
type textarea "[PERSON_NAME] = game.spawnXY("soldier", 40, 15) [PERSON_NAME] = game.spawnXY("s…"
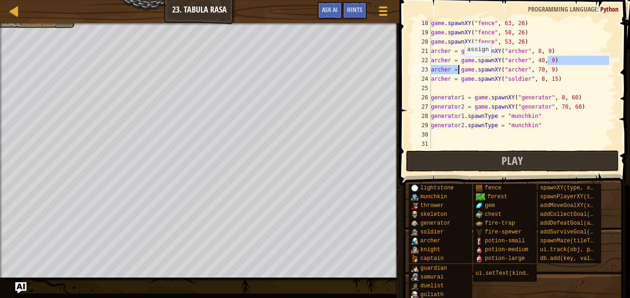
drag, startPoint x: 553, startPoint y: 60, endPoint x: 461, endPoint y: 66, distance: 91.6
click at [461, 66] on div "game . spawnXY ( "fence" , 63 , 26 ) game . spawnXY ( "fence" , 58 , 26 ) game …" at bounding box center [519, 93] width 180 height 148
type textarea "[PERSON_NAME] = game.spawnXY("[PERSON_NAME]", 40, 9) [PERSON_NAME] = game.spawn…"
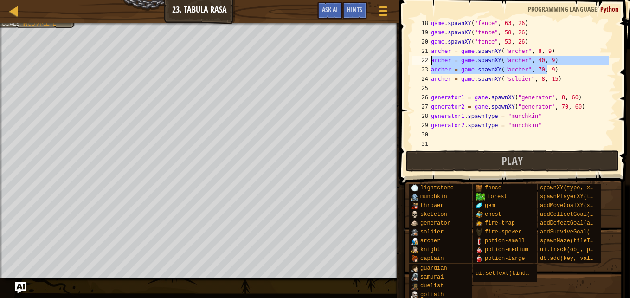
drag, startPoint x: 553, startPoint y: 67, endPoint x: 422, endPoint y: 60, distance: 130.6
click at [422, 60] on div "[PERSON_NAME] = game.spawnXY("[PERSON_NAME]", 40, 9) [PERSON_NAME] = game.spawn…" at bounding box center [514, 84] width 206 height 130
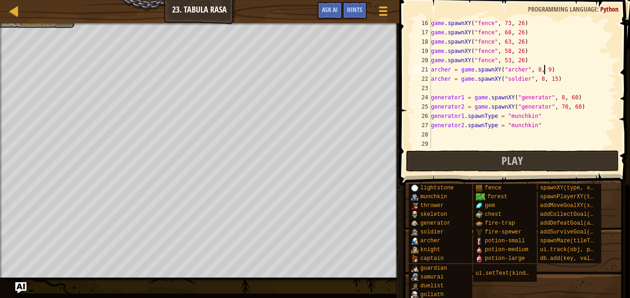
scroll to position [139, 0]
click at [431, 98] on div "game . spawnXY ( "fence" , 73 , 26 ) game . spawnXY ( "fence" , 68 , 26 ) game …" at bounding box center [519, 93] width 180 height 148
click at [535, 89] on div "game . spawnXY ( "fence" , 26 , 26 ) game . spawnXY ( "fence" , 73 , 26 ) game …" at bounding box center [519, 93] width 180 height 148
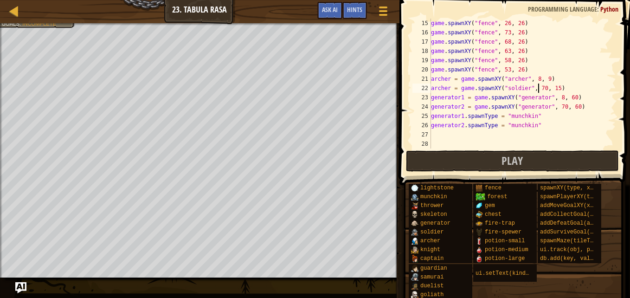
click at [552, 89] on div "game . spawnXY ( "fence" , 26 , 26 ) game . spawnXY ( "fence" , 73 , 26 ) game …" at bounding box center [519, 93] width 180 height 148
click at [550, 89] on div "game . spawnXY ( "fence" , 26 , 26 ) game . spawnXY ( "fence" , 73 , 26 ) game …" at bounding box center [519, 93] width 180 height 148
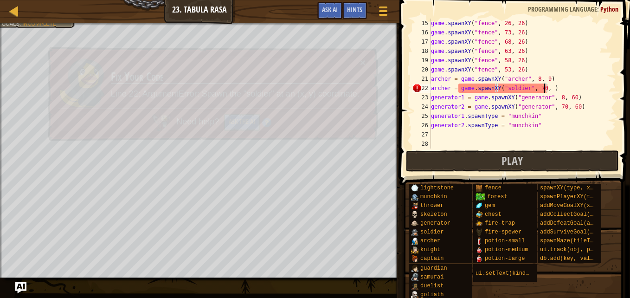
scroll to position [4, 9]
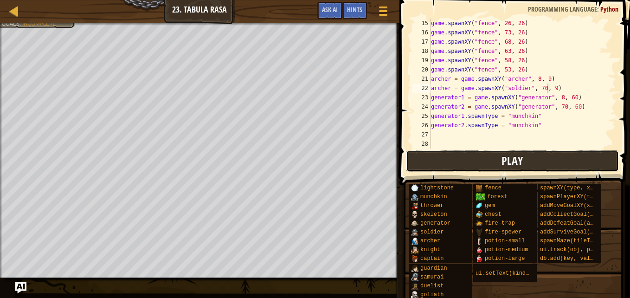
click at [516, 161] on span "Play" at bounding box center [512, 160] width 21 height 15
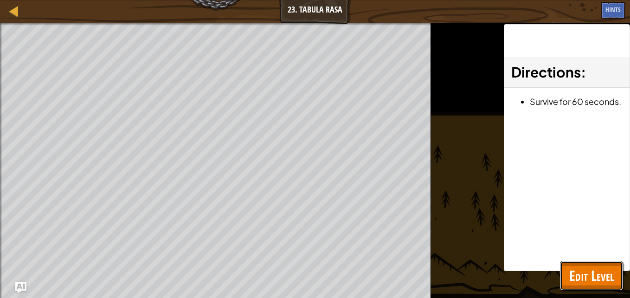
click at [611, 277] on span "Edit Level" at bounding box center [591, 275] width 45 height 19
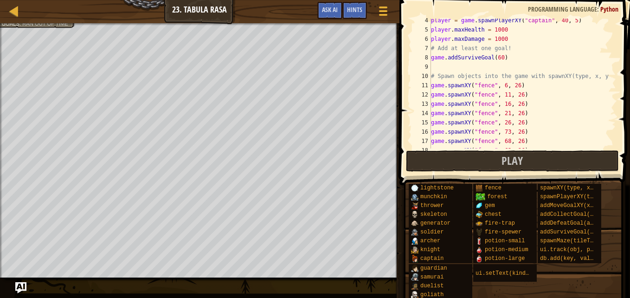
scroll to position [24, 0]
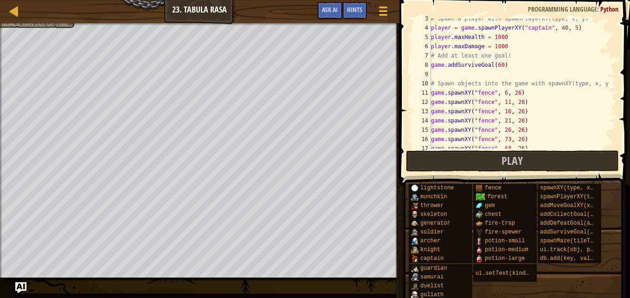
click at [498, 64] on div "# Spawn a player with spawnPlayerXY(type, x, y) player = game . spawnPlayerXY (…" at bounding box center [519, 88] width 180 height 148
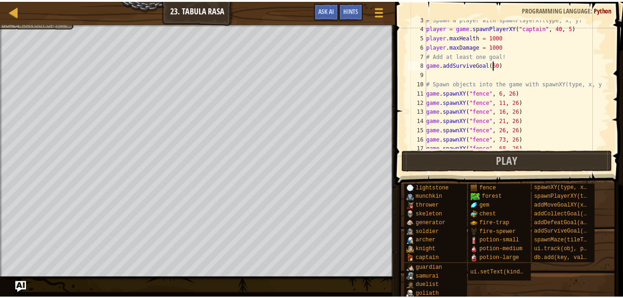
scroll to position [4, 5]
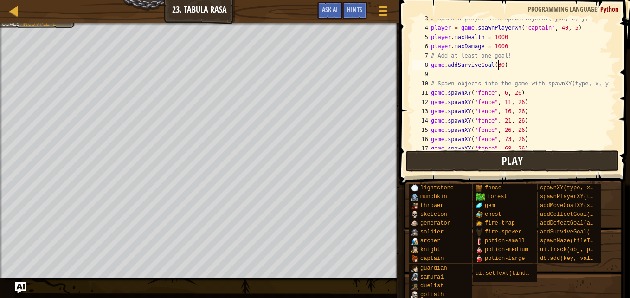
type textarea "game.addSurviveGoal(30)"
click at [542, 161] on button "Play" at bounding box center [512, 160] width 213 height 21
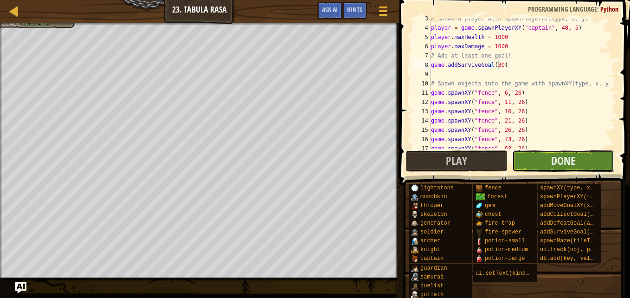
click at [586, 152] on button "Done" at bounding box center [563, 160] width 102 height 21
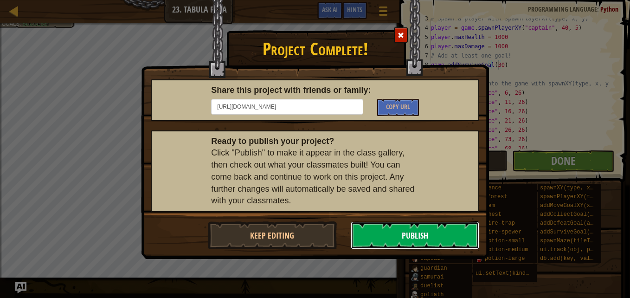
click at [432, 229] on button "Publish" at bounding box center [415, 235] width 129 height 28
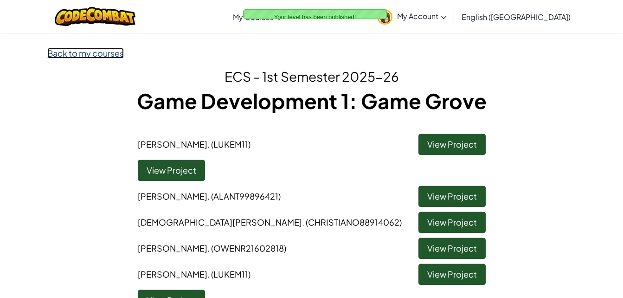
click at [103, 52] on link "Back to my courses" at bounding box center [85, 53] width 77 height 11
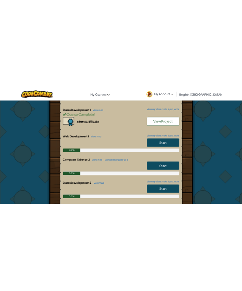
scroll to position [267, 0]
